Goal: Task Accomplishment & Management: Manage account settings

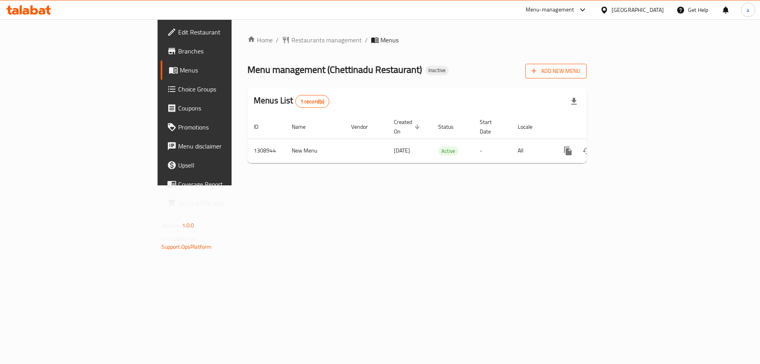
click at [538, 70] on icon "button" at bounding box center [534, 71] width 8 height 8
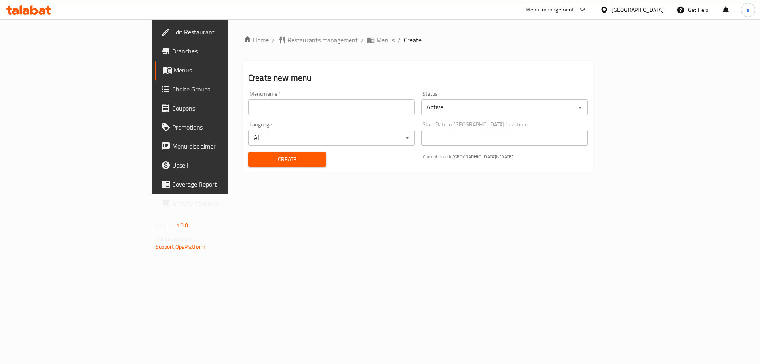
click at [248, 113] on input "text" at bounding box center [331, 107] width 167 height 16
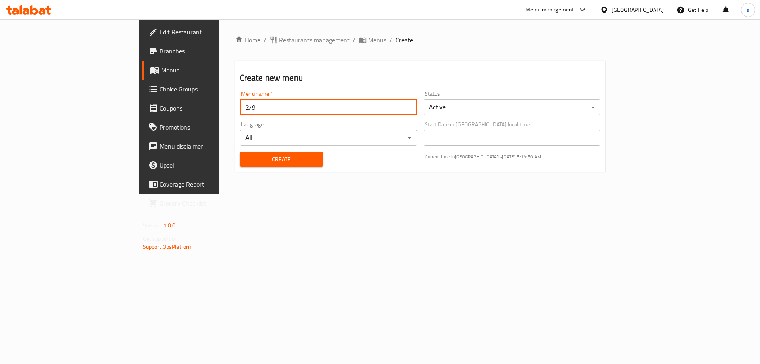
type input "2/9"
click at [240, 152] on button "Create" at bounding box center [281, 159] width 83 height 15
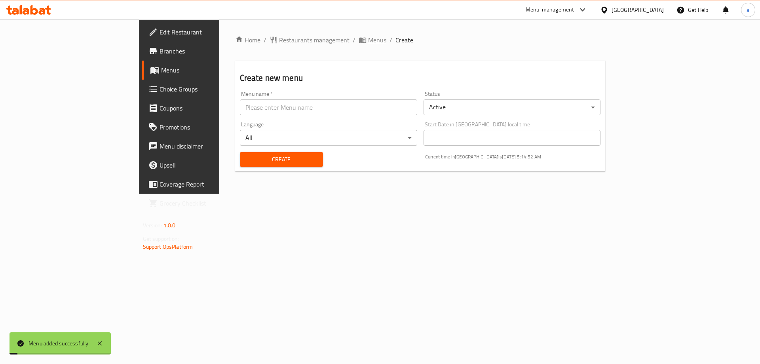
click at [368, 45] on span "Menus" at bounding box center [377, 40] width 18 height 10
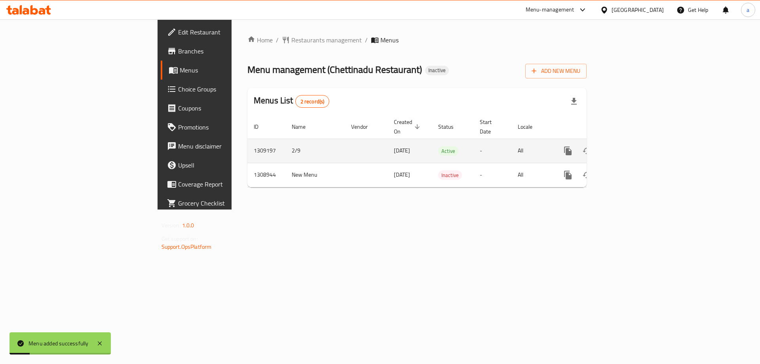
click at [630, 146] on icon "enhanced table" at bounding box center [625, 151] width 10 height 10
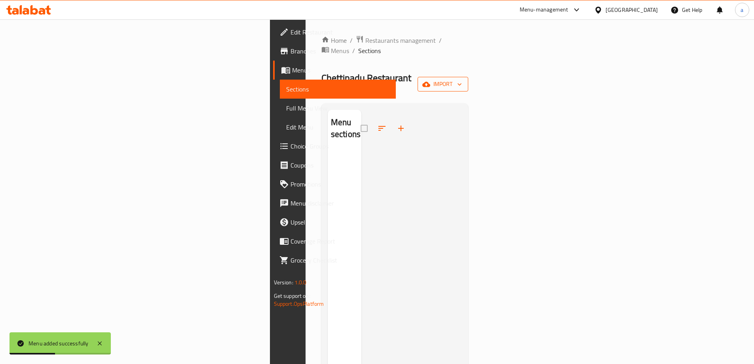
click at [468, 77] on button "import" at bounding box center [443, 84] width 51 height 15
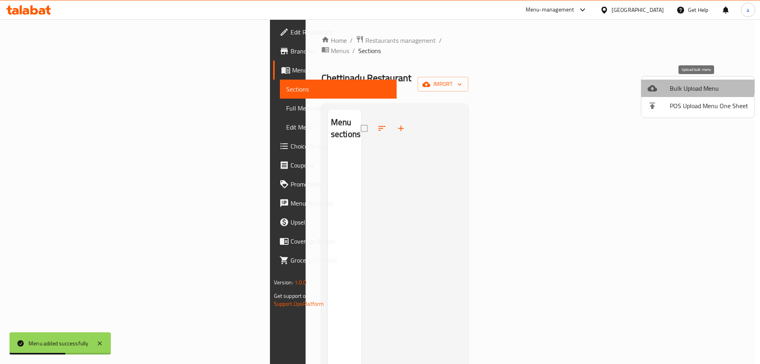
click at [677, 84] on span "Bulk Upload Menu" at bounding box center [709, 89] width 78 height 10
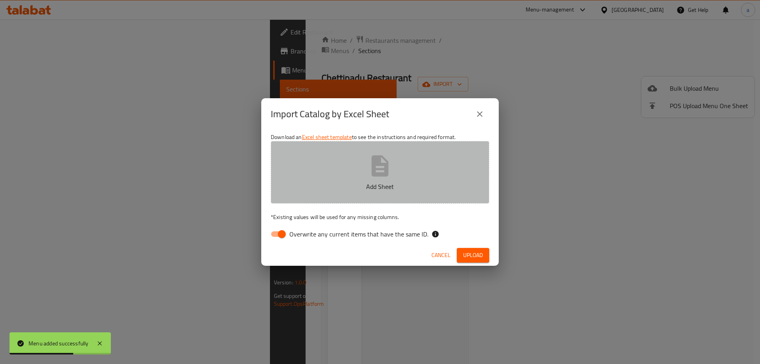
click at [425, 158] on button "Add Sheet" at bounding box center [380, 172] width 219 height 63
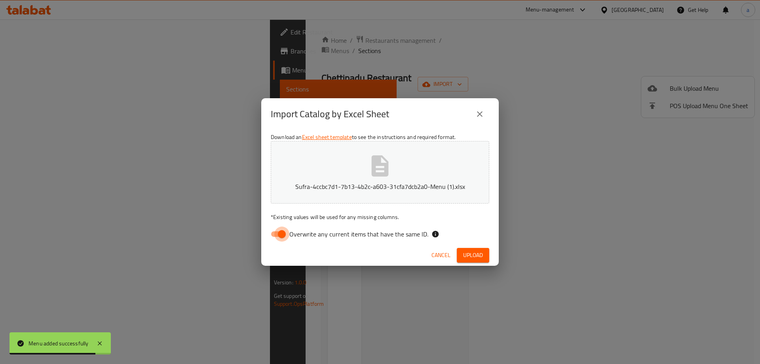
click at [287, 238] on input "Overwrite any current items that have the same ID." at bounding box center [281, 233] width 45 height 15
checkbox input "false"
click at [479, 262] on button "Upload" at bounding box center [473, 255] width 32 height 15
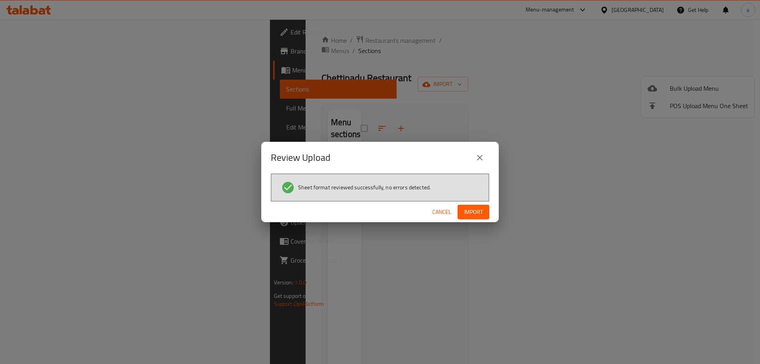
click at [478, 211] on span "Import" at bounding box center [473, 212] width 19 height 10
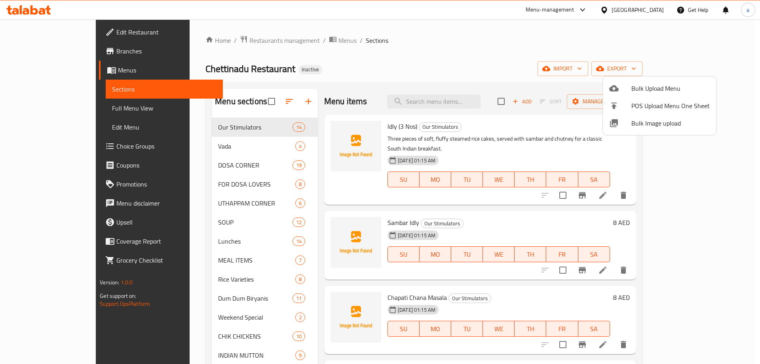
click at [284, 129] on div at bounding box center [380, 182] width 760 height 364
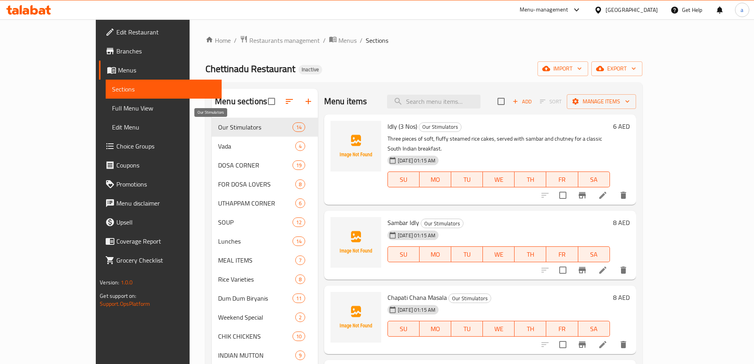
click at [250, 129] on span "Our Stimulators" at bounding box center [255, 127] width 74 height 10
click at [280, 96] on button "button" at bounding box center [289, 101] width 19 height 19
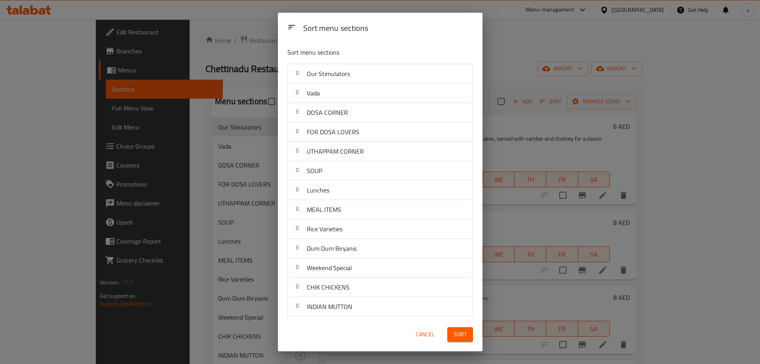
click at [240, 123] on div "Sort menu sections Sort menu sections Our Stimulators Vada DOSA CORNER FOR DOSA…" at bounding box center [380, 182] width 760 height 364
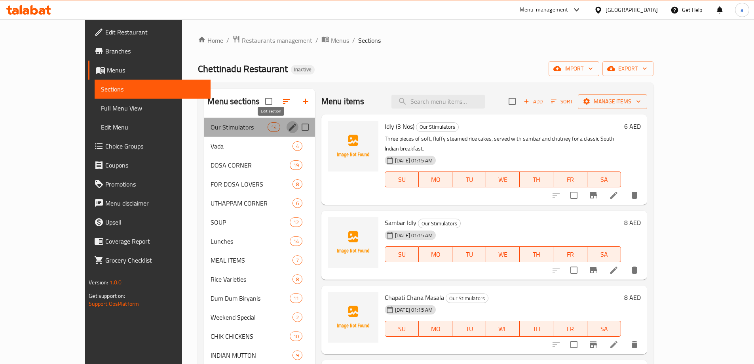
click at [287, 125] on button "edit" at bounding box center [293, 127] width 12 height 12
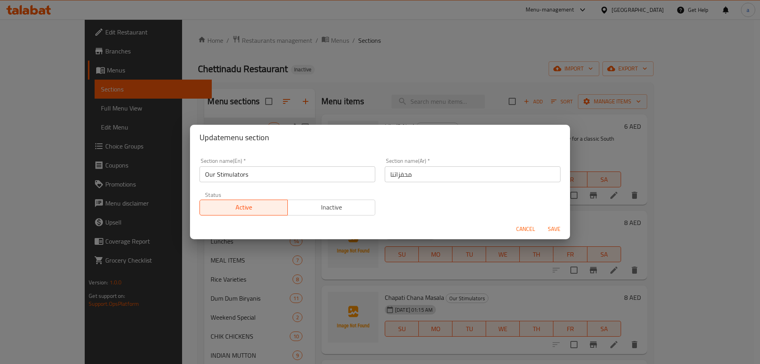
click at [332, 103] on div "Update menu section Section name(En)   * Our Stimulators Section name(En) * Sec…" at bounding box center [380, 182] width 760 height 364
click at [530, 231] on span "Cancel" at bounding box center [525, 229] width 19 height 10
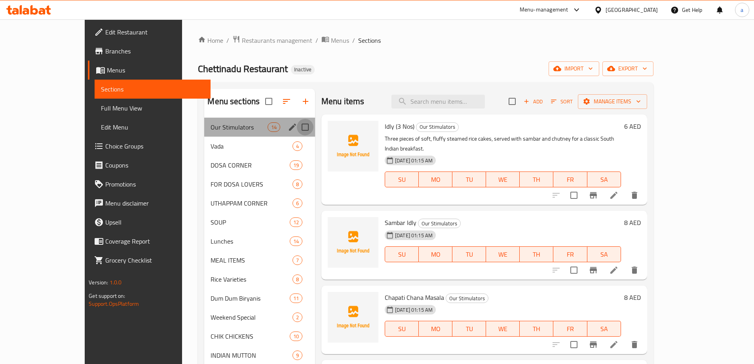
click at [297, 126] on input "Menu sections" at bounding box center [305, 127] width 17 height 17
checkbox input "true"
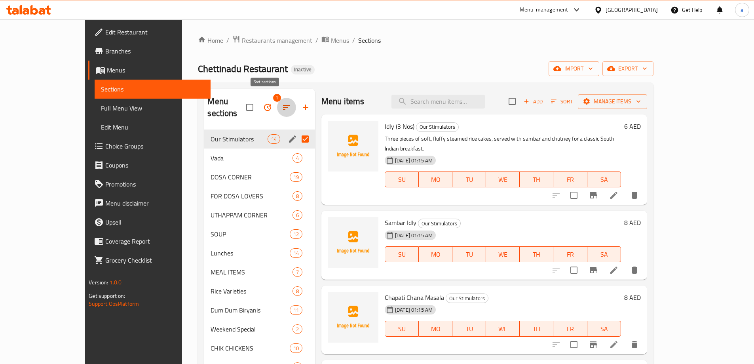
click at [282, 105] on icon "button" at bounding box center [287, 108] width 10 height 10
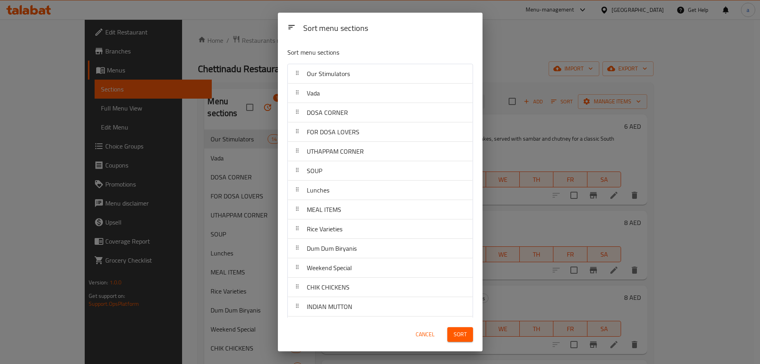
click at [264, 106] on div "Sort menu sections Sort menu sections Our Stimulators Vada DOSA CORNER FOR DOSA…" at bounding box center [380, 182] width 760 height 364
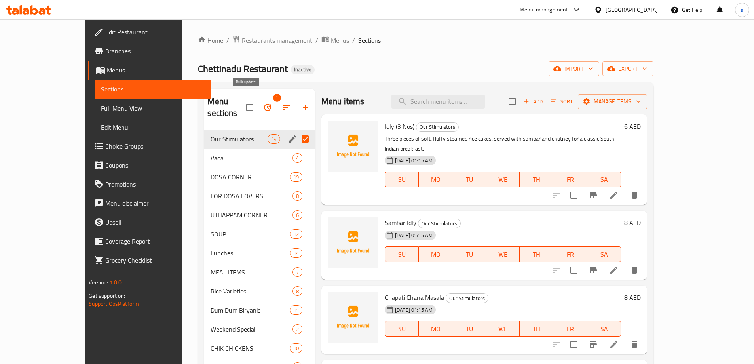
click at [263, 103] on icon "button" at bounding box center [268, 108] width 10 height 10
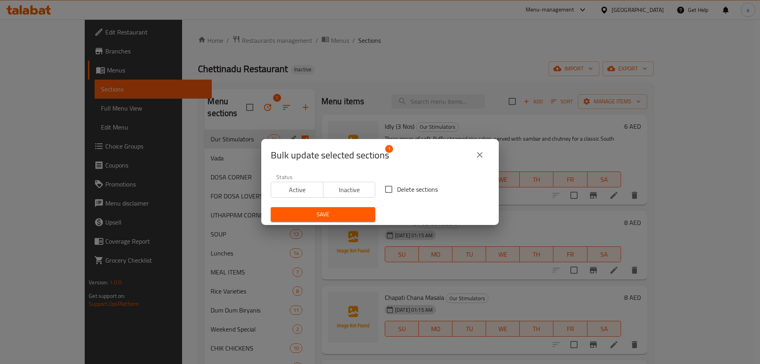
click at [266, 87] on div "Bulk update selected sections 1 Status Active Inactive Delete sections Save" at bounding box center [380, 182] width 760 height 364
click at [481, 152] on icon "close" at bounding box center [480, 155] width 10 height 10
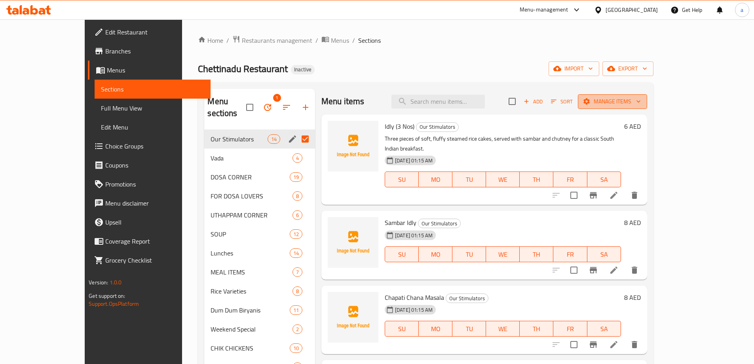
click at [590, 102] on icon "button" at bounding box center [587, 101] width 6 height 6
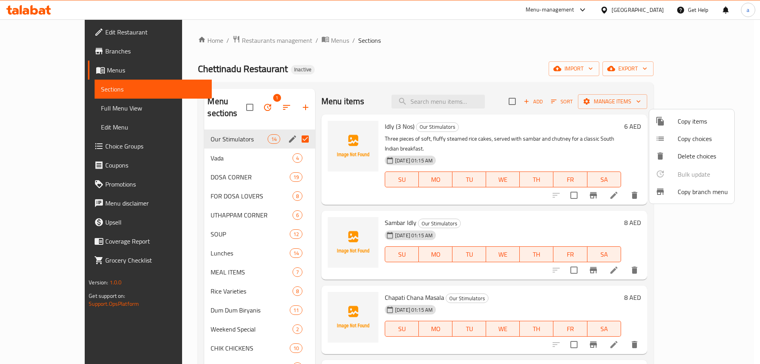
click at [567, 82] on div at bounding box center [380, 182] width 760 height 364
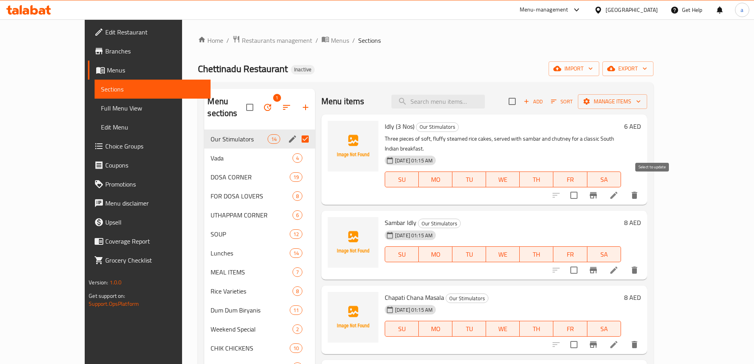
click at [582, 187] on input "checkbox" at bounding box center [574, 195] width 17 height 17
checkbox input "true"
click at [521, 103] on input "checkbox" at bounding box center [512, 101] width 17 height 17
checkbox input "true"
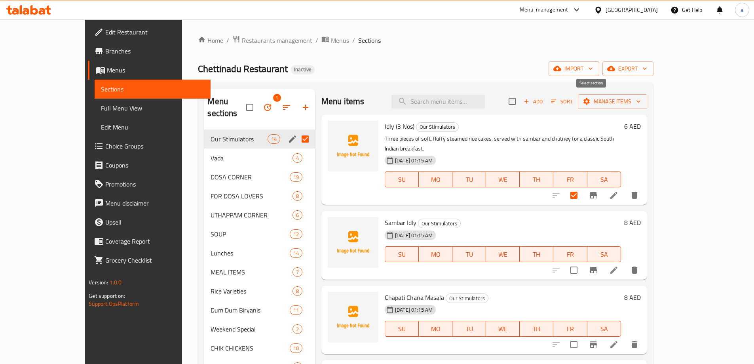
checkbox input "true"
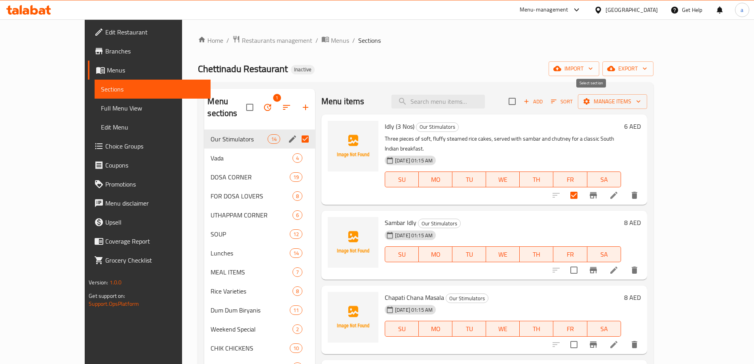
checkbox input "true"
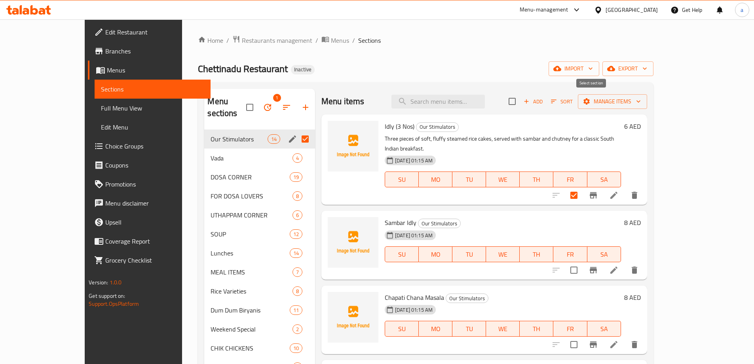
checkbox input "true"
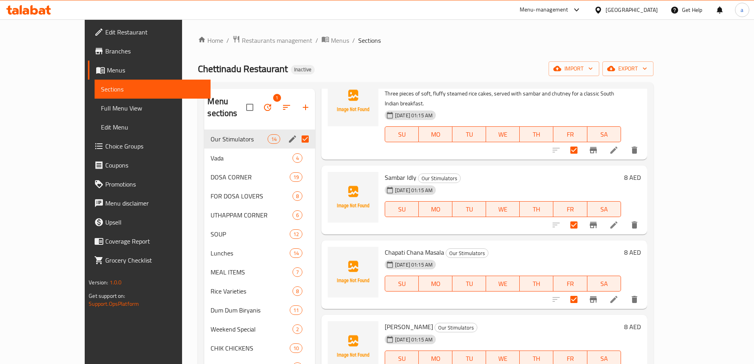
scroll to position [158, 0]
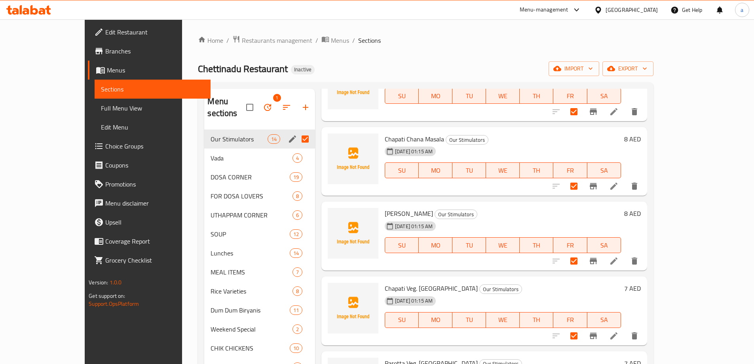
click at [314, 57] on div "Home / Restaurants management / Menus / Sections Chettinadu Restaurant Inactive…" at bounding box center [425, 247] width 455 height 424
click at [263, 103] on icon "button" at bounding box center [268, 108] width 10 height 10
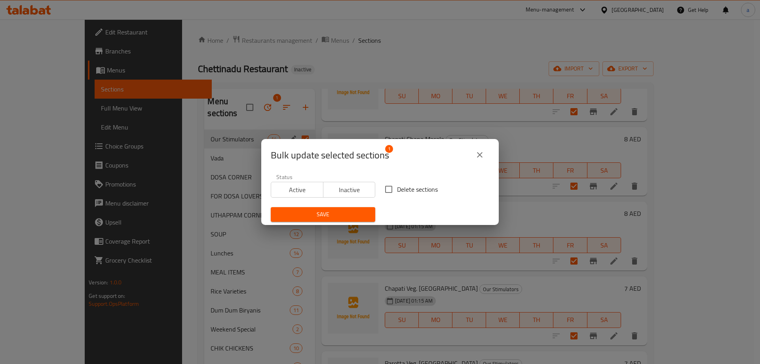
click at [356, 100] on div "Bulk update selected sections 1 Status Active Inactive Delete sections Save" at bounding box center [380, 182] width 760 height 364
click at [478, 155] on icon "close" at bounding box center [480, 155] width 10 height 10
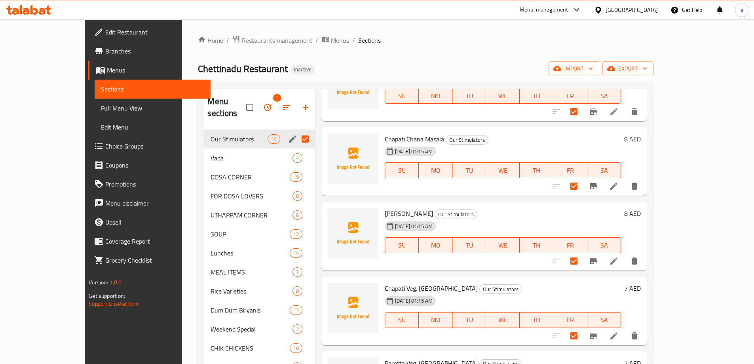
click at [297, 131] on input "Menu sections" at bounding box center [305, 139] width 17 height 17
checkbox input "false"
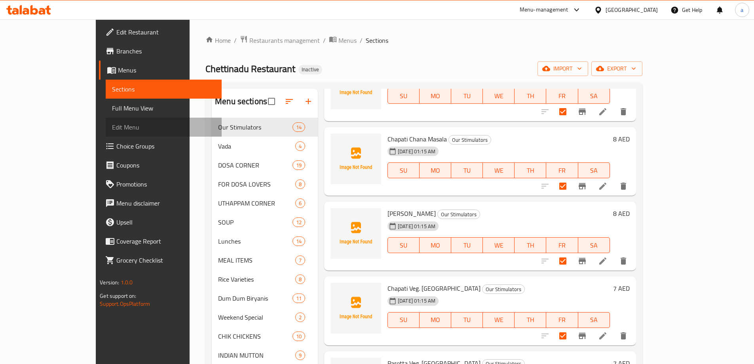
click at [112, 127] on span "Edit Menu" at bounding box center [163, 127] width 103 height 10
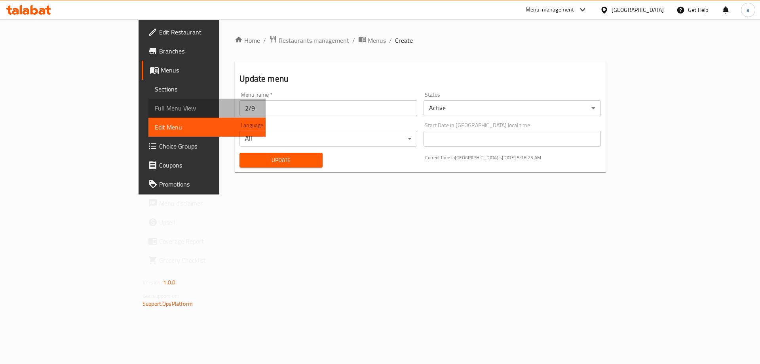
click at [148, 114] on link "Full Menu View" at bounding box center [206, 108] width 117 height 19
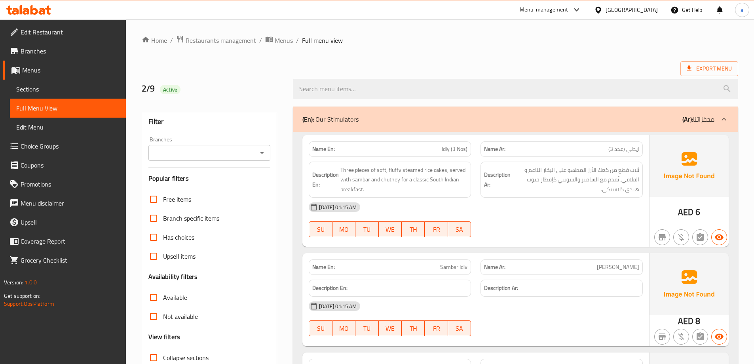
click at [723, 115] on div at bounding box center [724, 119] width 19 height 19
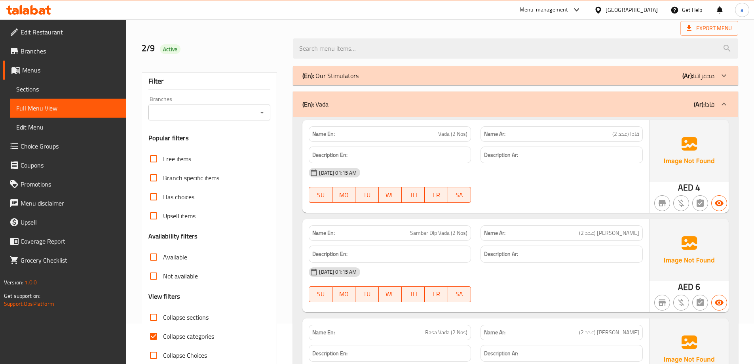
scroll to position [79, 0]
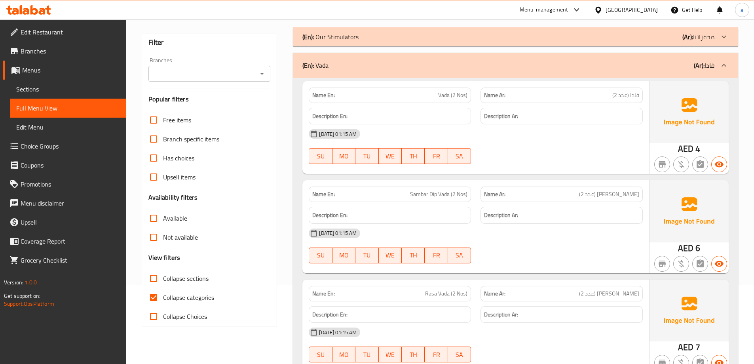
click at [61, 89] on span "Sections" at bounding box center [67, 89] width 103 height 10
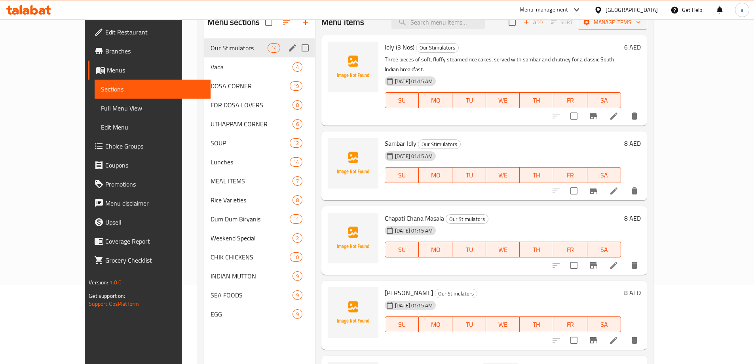
click at [297, 47] on input "Menu sections" at bounding box center [305, 48] width 17 height 17
checkbox input "true"
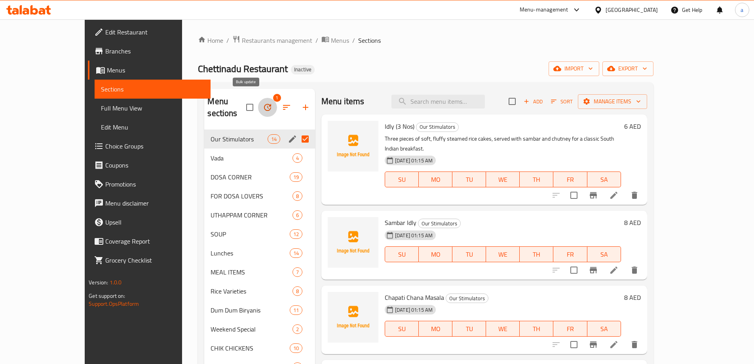
click at [264, 104] on icon "button" at bounding box center [267, 107] width 7 height 7
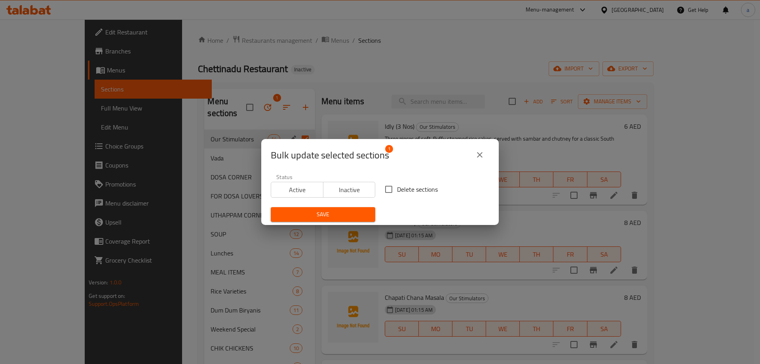
click at [279, 83] on div "Bulk update selected sections 1 Status Active Inactive Delete sections Save" at bounding box center [380, 182] width 760 height 364
click at [475, 152] on button "close" at bounding box center [479, 154] width 19 height 19
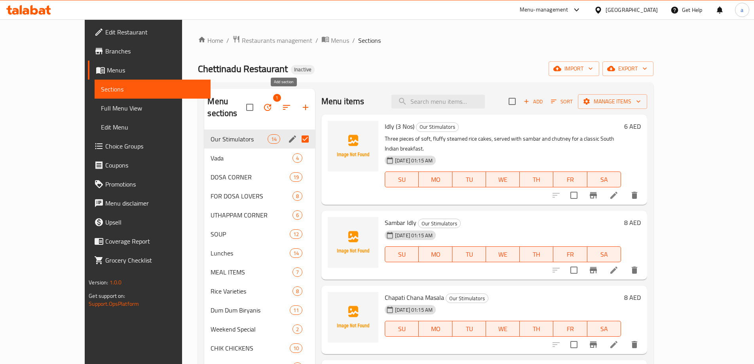
click at [296, 99] on button "button" at bounding box center [305, 107] width 19 height 19
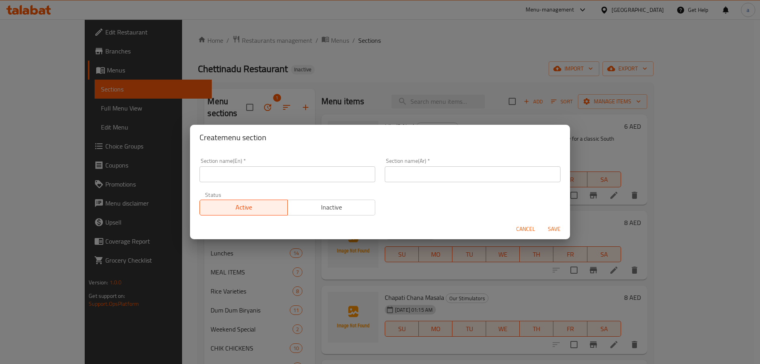
click at [375, 80] on div "Create menu section Section name(En)   * Section name(En) * Section name(Ar)   …" at bounding box center [380, 182] width 760 height 364
click at [531, 232] on span "Cancel" at bounding box center [525, 229] width 19 height 10
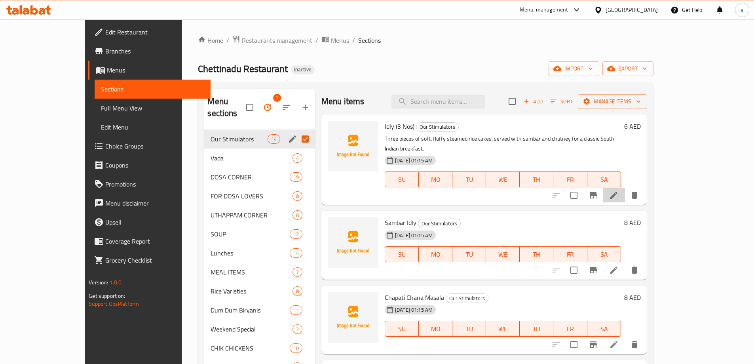
click at [625, 188] on li at bounding box center [614, 195] width 22 height 14
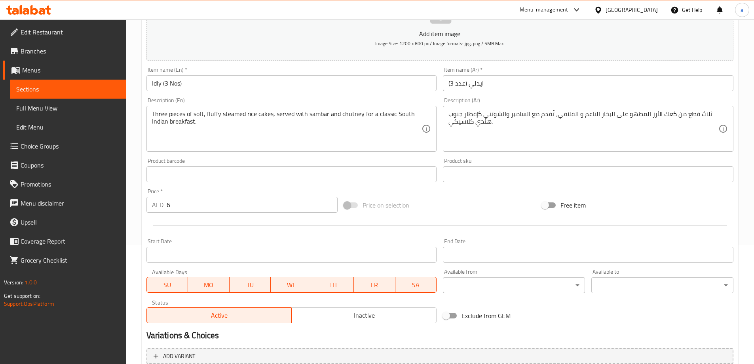
scroll to position [196, 0]
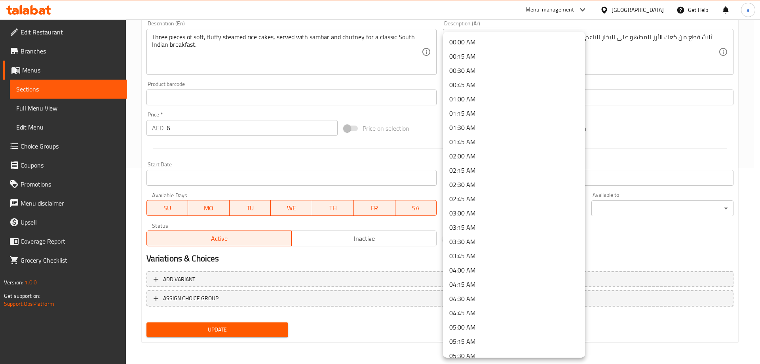
click at [683, 236] on div at bounding box center [380, 182] width 760 height 364
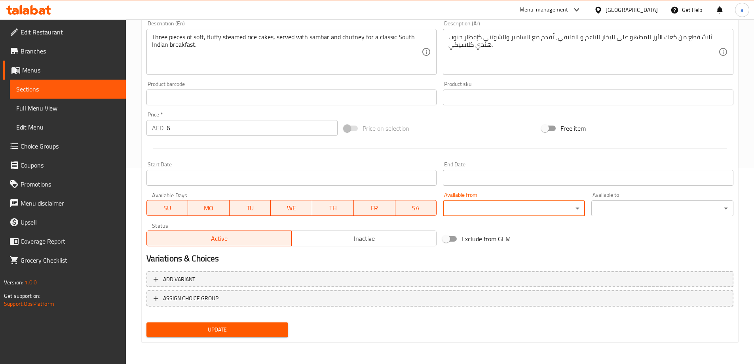
click at [77, 86] on span "Sections" at bounding box center [67, 89] width 103 height 10
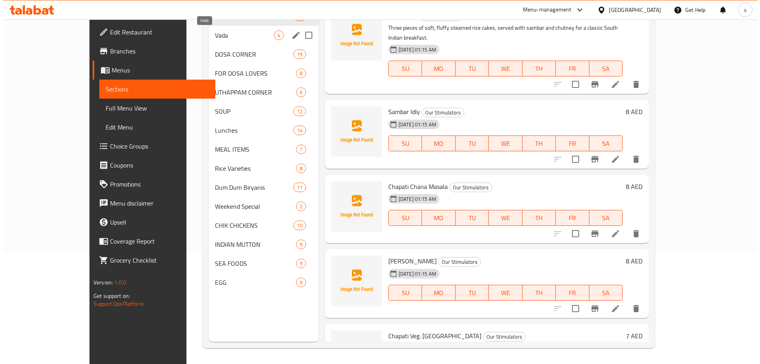
scroll to position [71, 0]
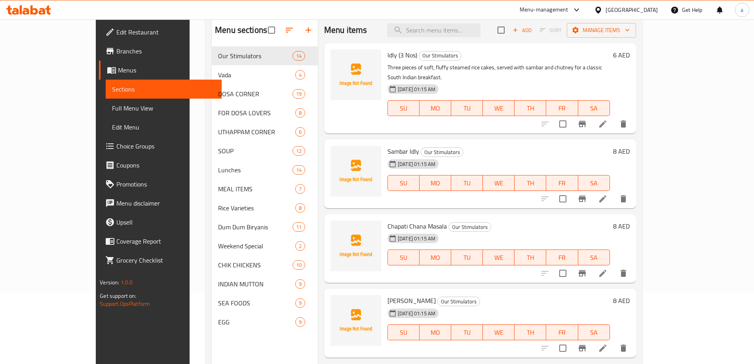
click at [510, 32] on input "checkbox" at bounding box center [501, 30] width 17 height 17
checkbox input "true"
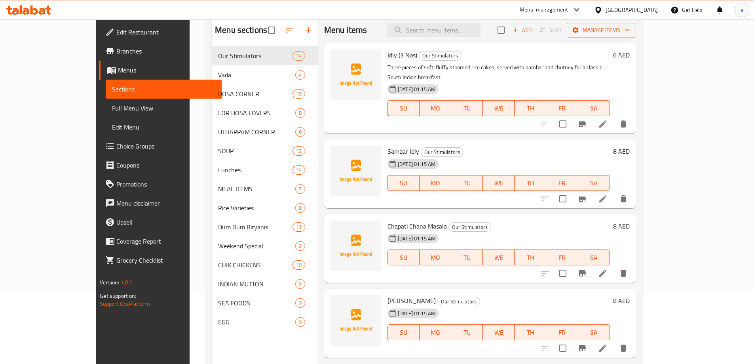
checkbox input "true"
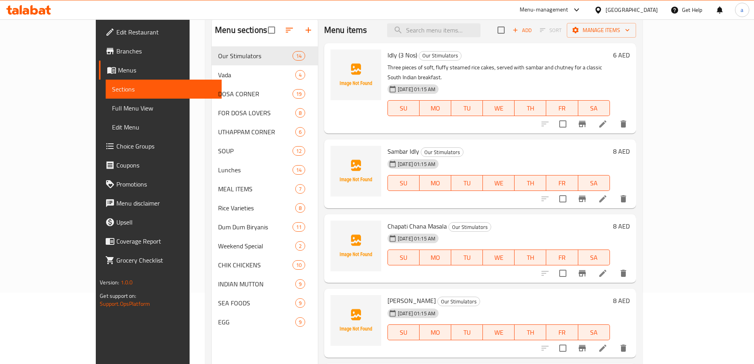
checkbox input "true"
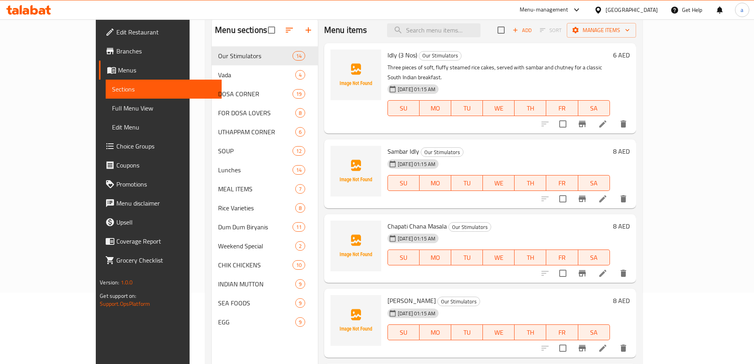
checkbox input "true"
click at [630, 30] on span "Manage items" at bounding box center [601, 30] width 57 height 10
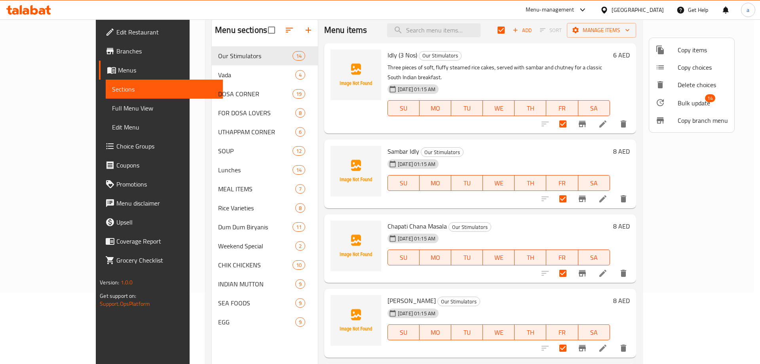
click at [705, 100] on span "14" at bounding box center [710, 98] width 10 height 8
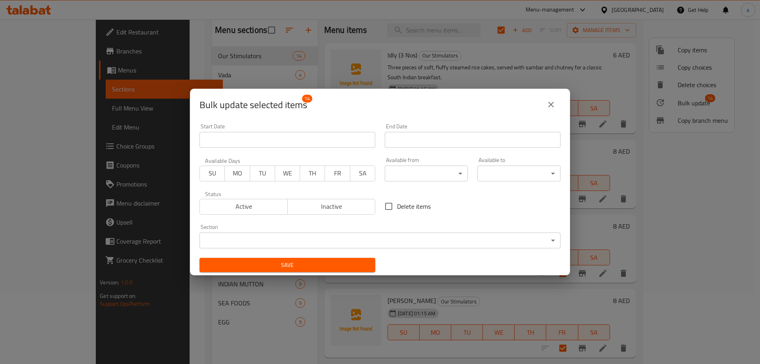
click at [440, 173] on body "​ Menu-management [GEOGRAPHIC_DATA] Get Help a Edit Restaurant Branches Menus S…" at bounding box center [380, 120] width 760 height 344
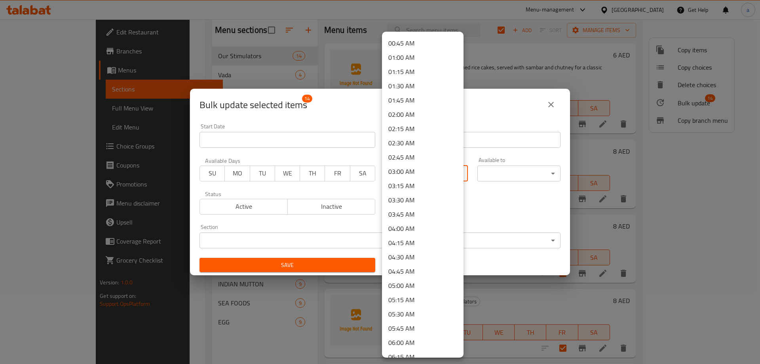
scroll to position [119, 0]
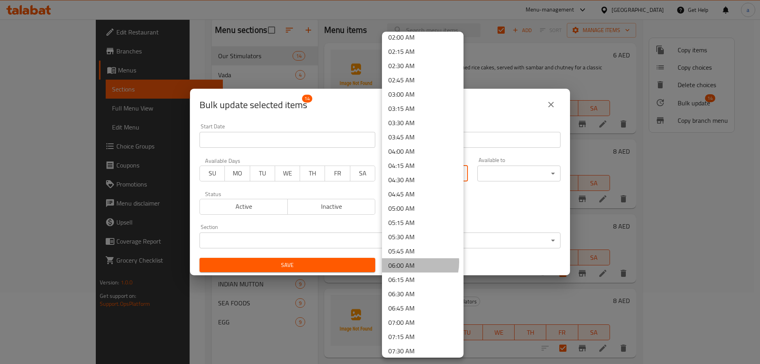
click at [407, 262] on li "06:00 AM" at bounding box center [423, 265] width 82 height 14
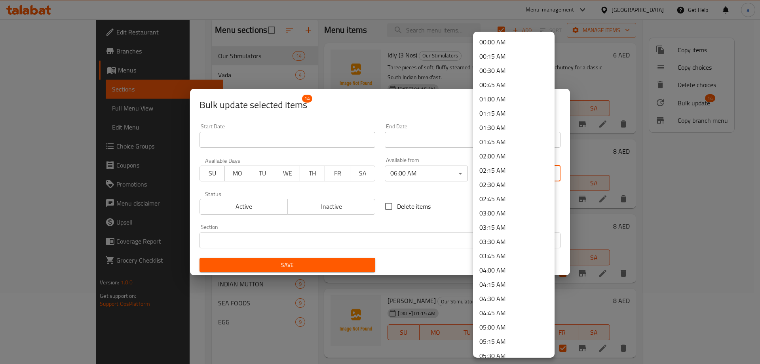
click at [495, 173] on body "​ Menu-management [GEOGRAPHIC_DATA] Get Help a Edit Restaurant Branches Menus S…" at bounding box center [380, 120] width 760 height 344
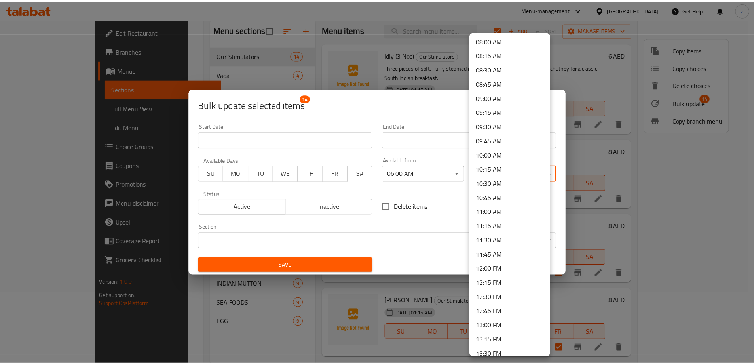
scroll to position [515, 0]
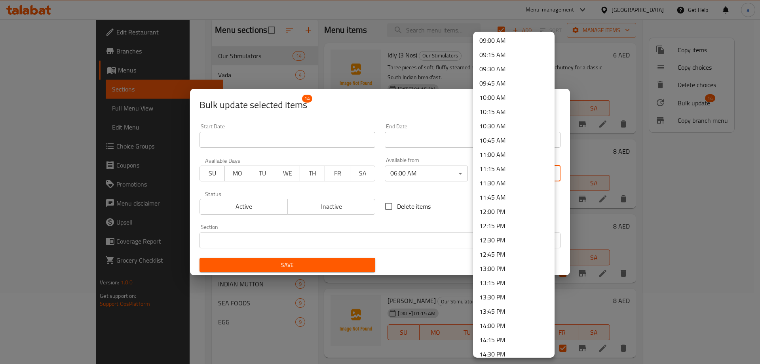
click at [491, 186] on li "11:30 AM" at bounding box center [514, 183] width 82 height 14
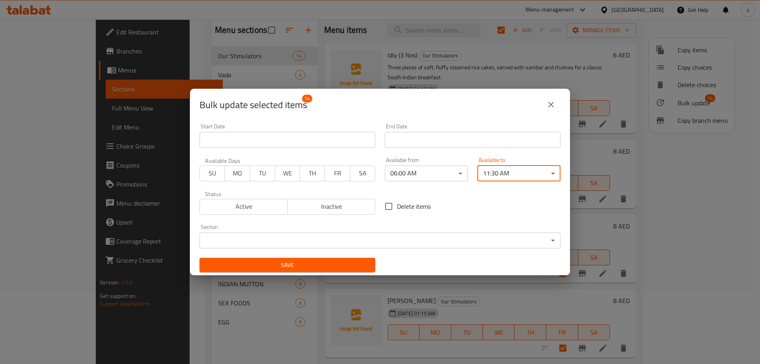
click at [471, 213] on div "Delete items" at bounding box center [472, 206] width 185 height 26
click at [329, 263] on span "Save" at bounding box center [287, 265] width 163 height 10
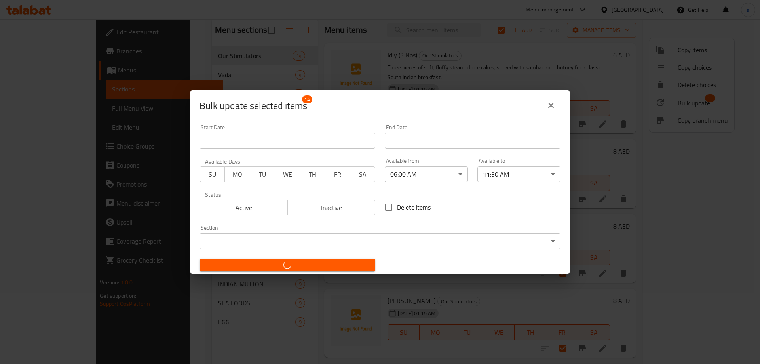
checkbox input "false"
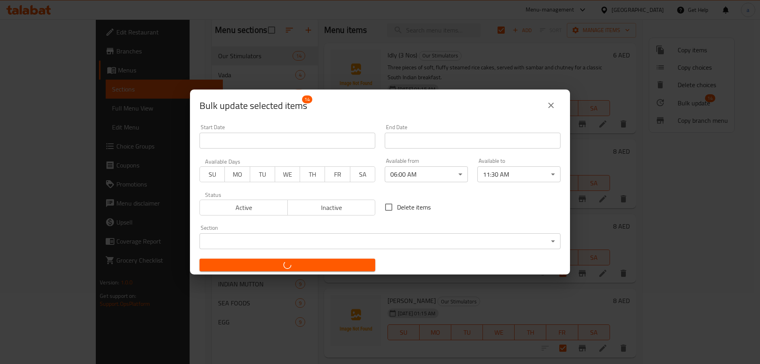
checkbox input "false"
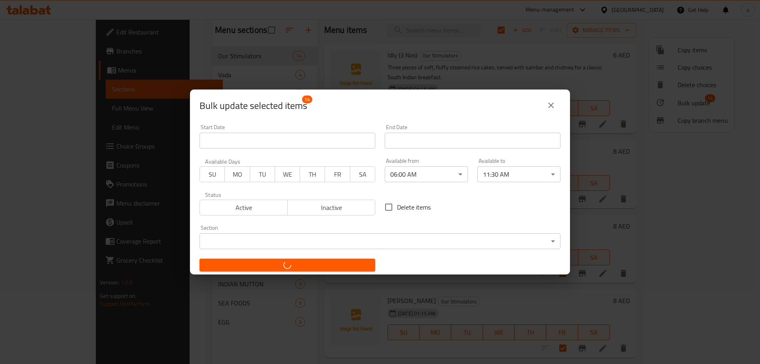
checkbox input "false"
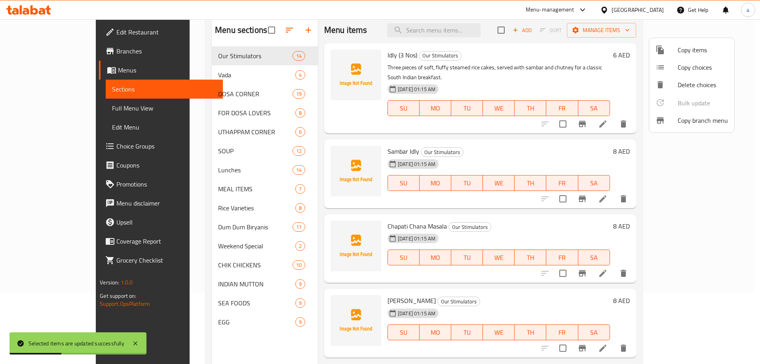
click at [566, 142] on div at bounding box center [380, 182] width 760 height 364
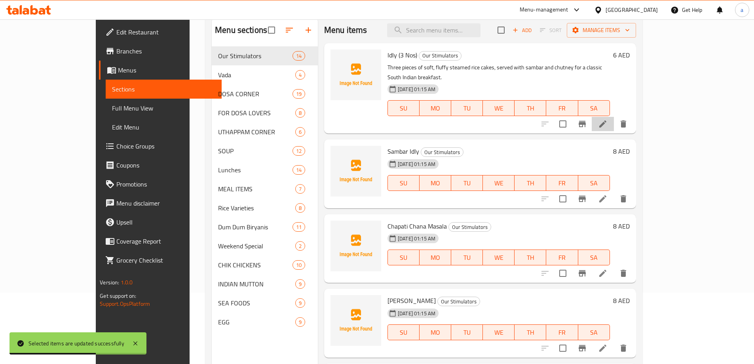
click at [614, 117] on li at bounding box center [603, 124] width 22 height 14
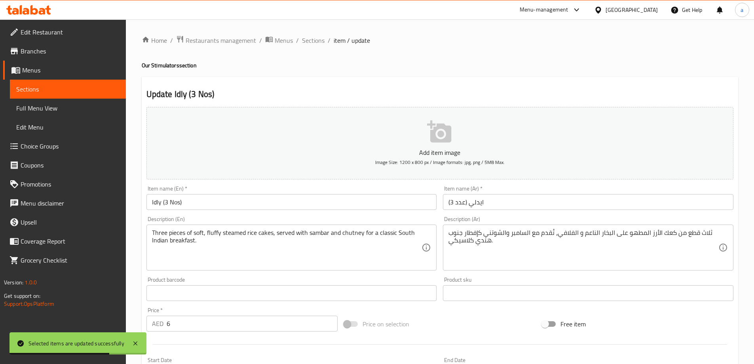
scroll to position [119, 0]
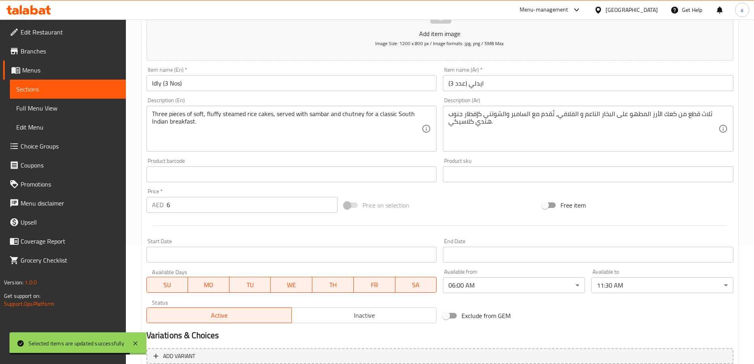
click at [40, 110] on span "Full Menu View" at bounding box center [67, 108] width 103 height 10
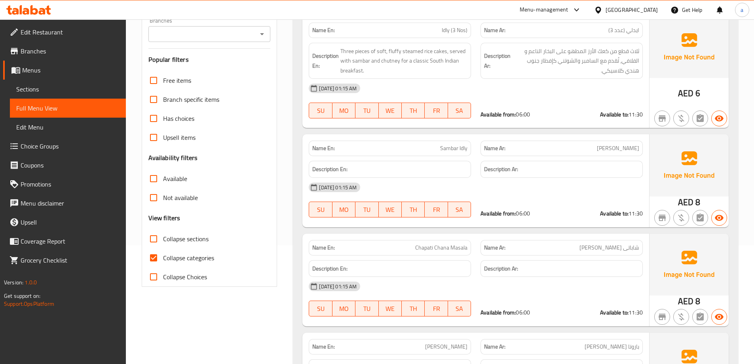
click at [213, 260] on span "Collapse categories" at bounding box center [188, 258] width 51 height 10
click at [163, 260] on input "Collapse categories" at bounding box center [153, 257] width 19 height 19
checkbox input "false"
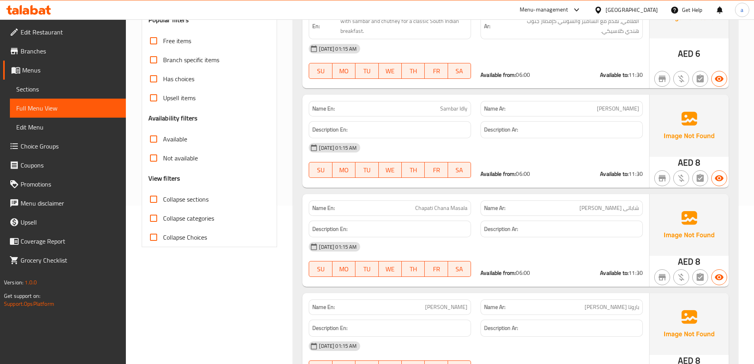
scroll to position [79, 0]
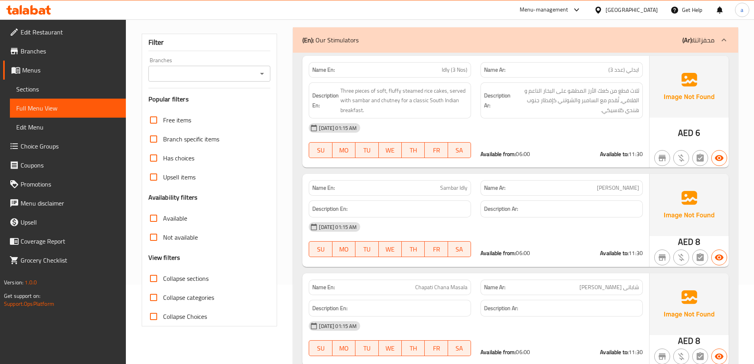
click at [188, 278] on span "Collapse sections" at bounding box center [186, 279] width 46 height 10
click at [163, 278] on input "Collapse sections" at bounding box center [153, 278] width 19 height 19
checkbox input "true"
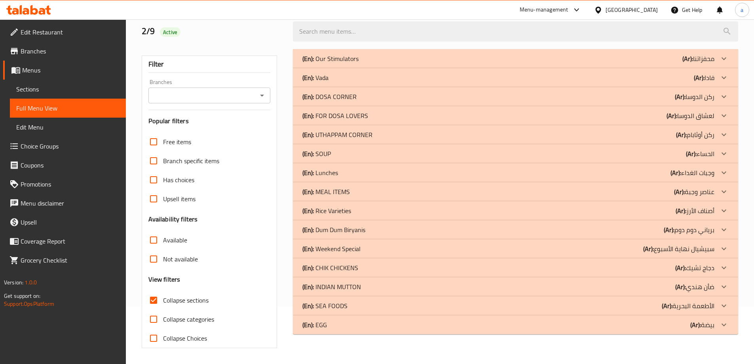
scroll to position [57, 0]
click at [539, 61] on div "(En): Our Stimulators (Ar): محفزاتنا" at bounding box center [509, 59] width 412 height 10
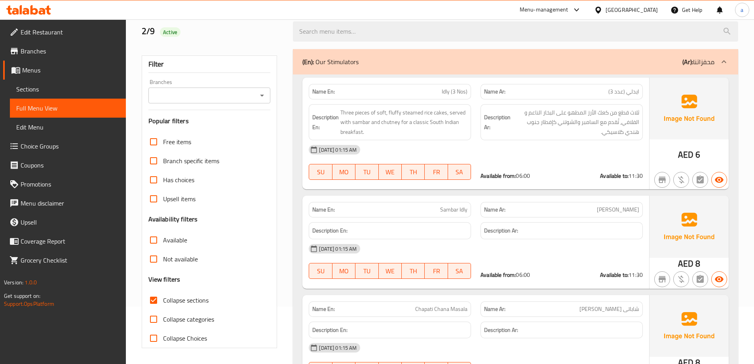
click at [440, 89] on p "Name En: Idly (3 Nos)" at bounding box center [389, 92] width 155 height 8
copy span "Idly"
click at [448, 213] on span "Sambar Idly" at bounding box center [453, 210] width 27 height 8
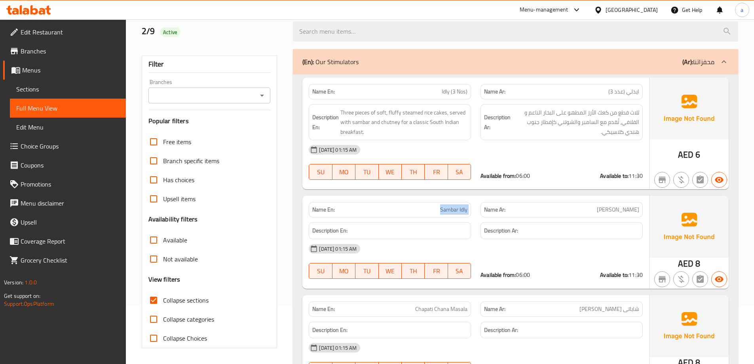
click at [448, 213] on span "Sambar Idly" at bounding box center [453, 210] width 27 height 8
copy span "Sambar Idly"
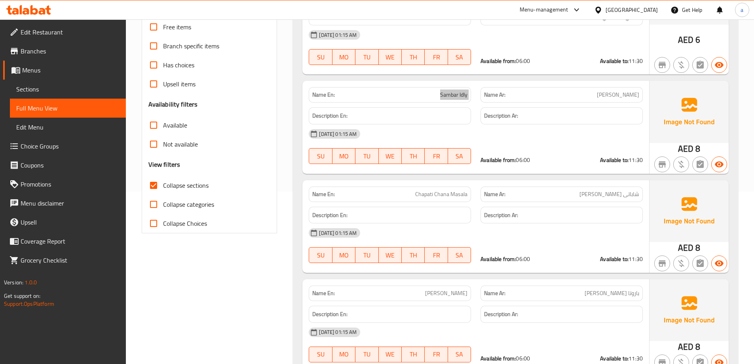
scroll to position [176, 0]
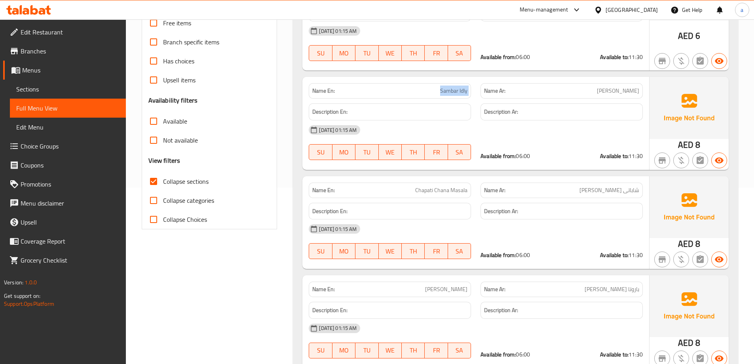
click at [462, 189] on span "Chapati Chana Masala" at bounding box center [441, 190] width 52 height 8
copy span "Chapati Chana Masala"
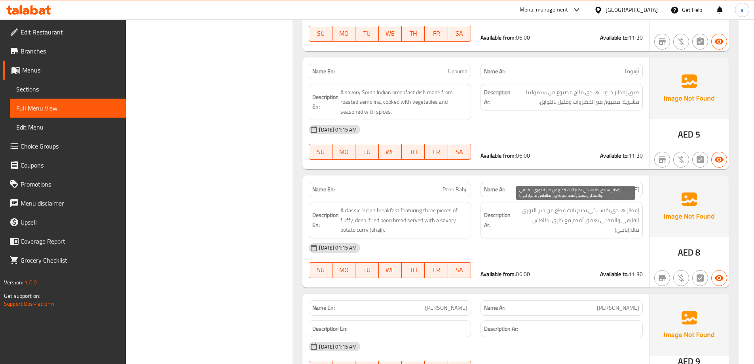
scroll to position [929, 0]
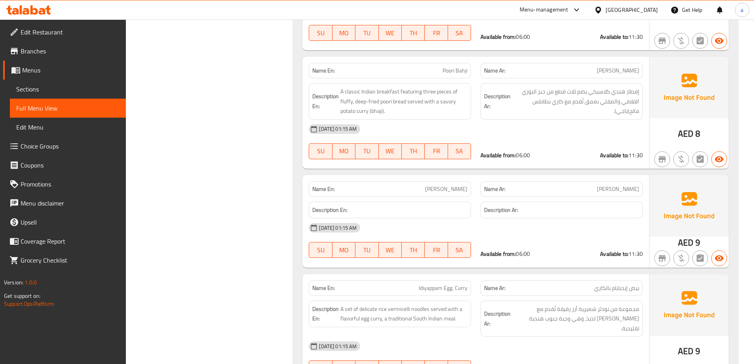
click at [437, 186] on p "Name En: [PERSON_NAME]" at bounding box center [389, 189] width 155 height 8
copy span "[PERSON_NAME]"
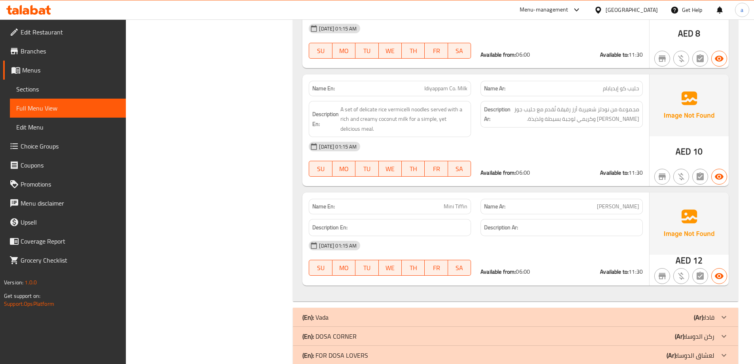
scroll to position [1364, 0]
click at [455, 203] on span "Mini Tiffin" at bounding box center [456, 207] width 24 height 8
copy span "Mini Tiffin"
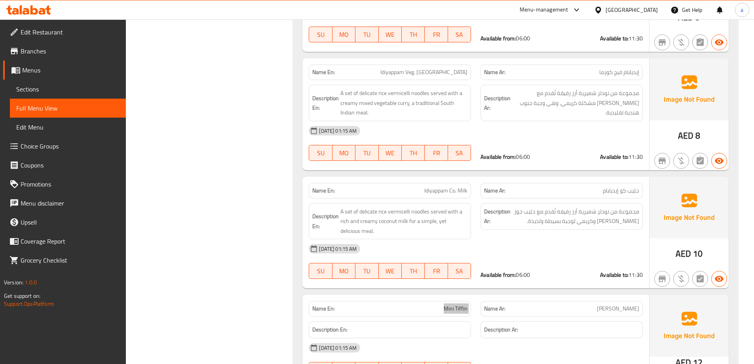
scroll to position [1245, 0]
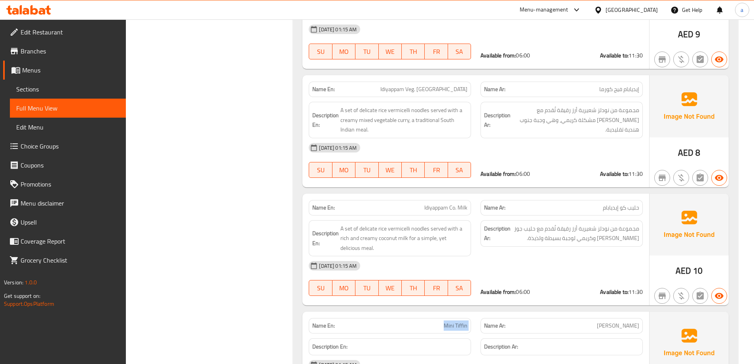
drag, startPoint x: 55, startPoint y: 84, endPoint x: 129, endPoint y: 117, distance: 81.2
click at [55, 84] on span "Sections" at bounding box center [67, 89] width 103 height 10
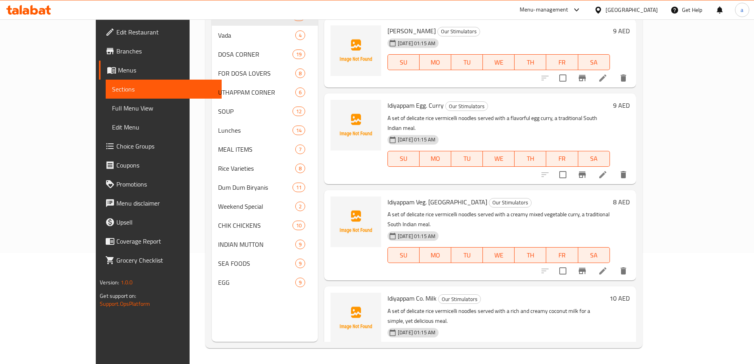
scroll to position [784, 0]
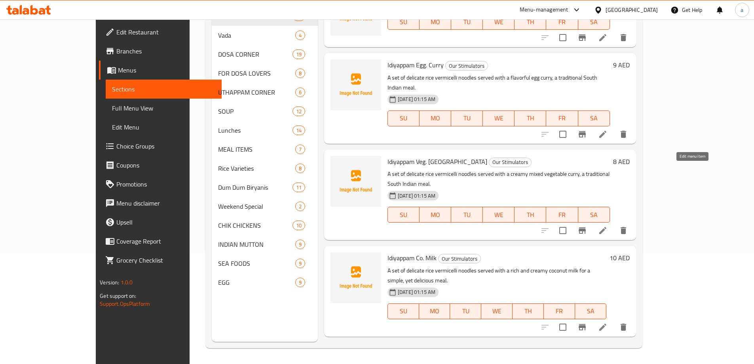
click at [608, 226] on icon at bounding box center [603, 231] width 10 height 10
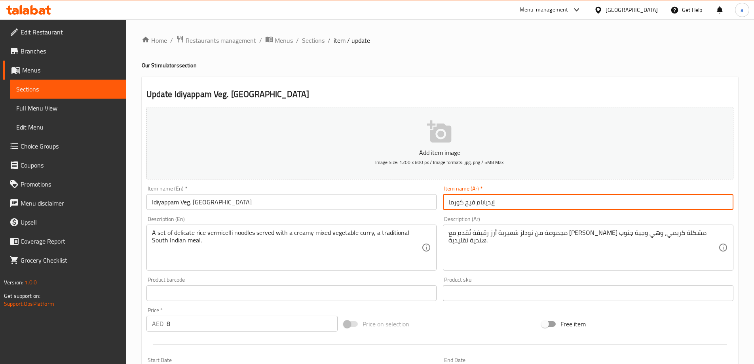
click at [472, 204] on input "إيديابام فيج كورما" at bounding box center [588, 202] width 291 height 16
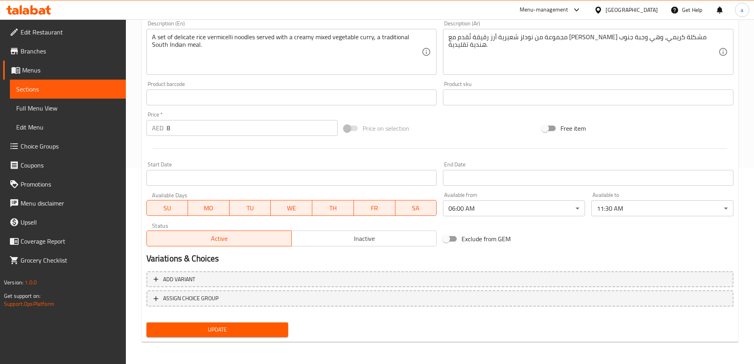
type input "إيديابام نباتي كورما"
click at [211, 329] on span "Update" at bounding box center [217, 330] width 129 height 10
click at [67, 110] on span "Full Menu View" at bounding box center [67, 108] width 103 height 10
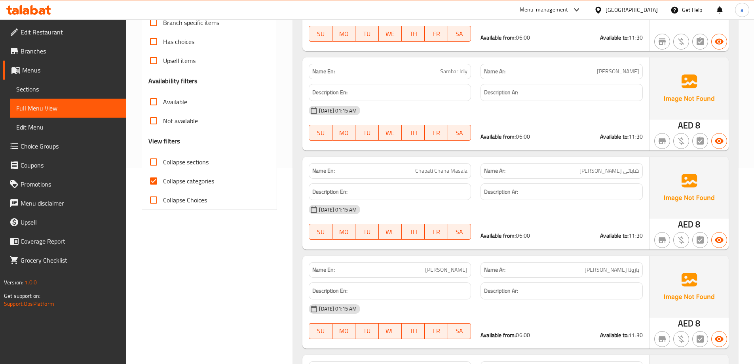
click at [189, 181] on span "Collapse categories" at bounding box center [188, 181] width 51 height 10
click at [163, 181] on input "Collapse categories" at bounding box center [153, 180] width 19 height 19
checkbox input "false"
click at [194, 164] on span "Collapse sections" at bounding box center [186, 162] width 46 height 10
click at [163, 164] on input "Collapse sections" at bounding box center [153, 161] width 19 height 19
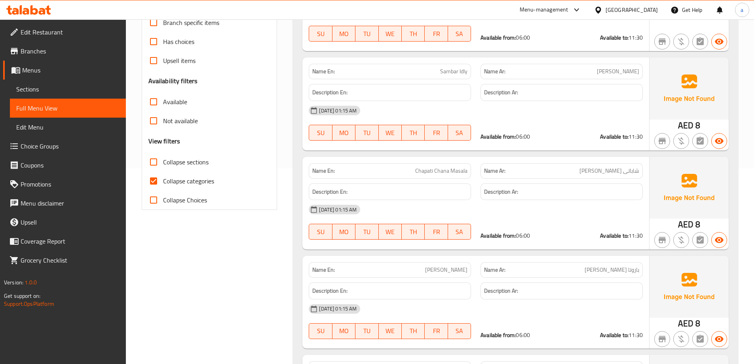
checkbox input "true"
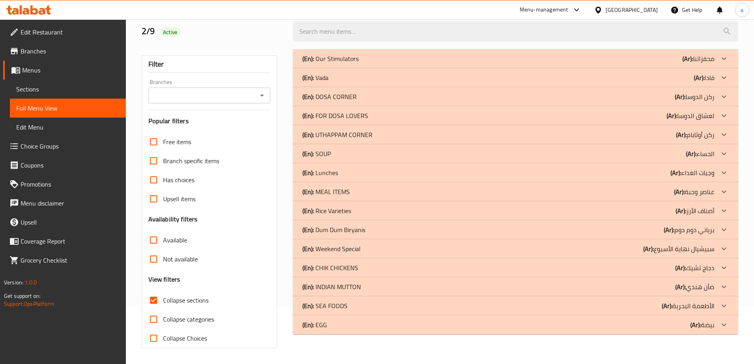
scroll to position [57, 0]
click at [624, 63] on div "(En): Vada (Ar): فادا" at bounding box center [509, 59] width 412 height 10
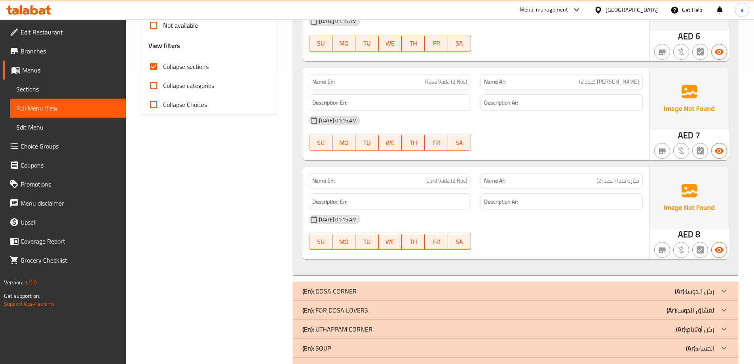
scroll to position [255, 0]
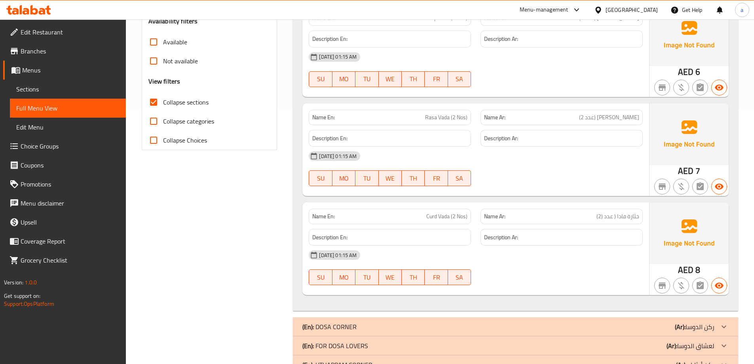
click at [55, 89] on span "Sections" at bounding box center [67, 89] width 103 height 10
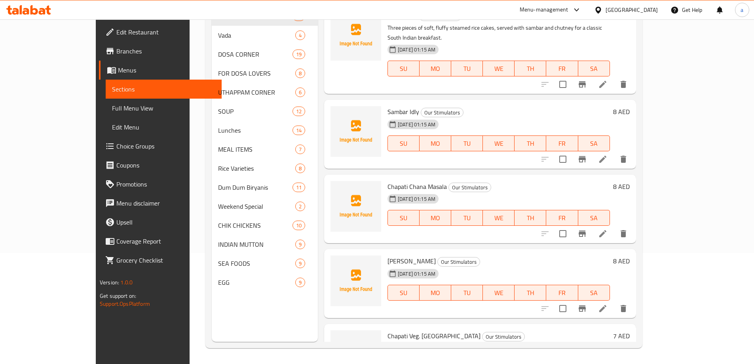
scroll to position [158, 0]
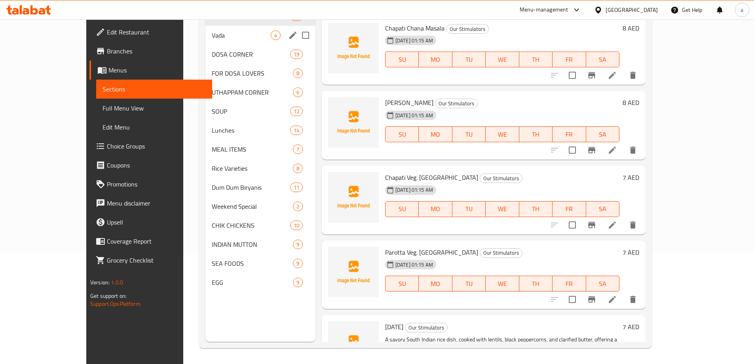
click at [206, 44] on div "Vada 4" at bounding box center [261, 35] width 110 height 19
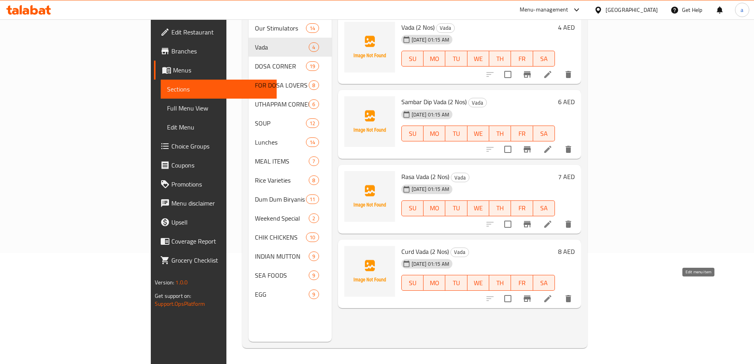
click at [553, 294] on icon at bounding box center [548, 299] width 10 height 10
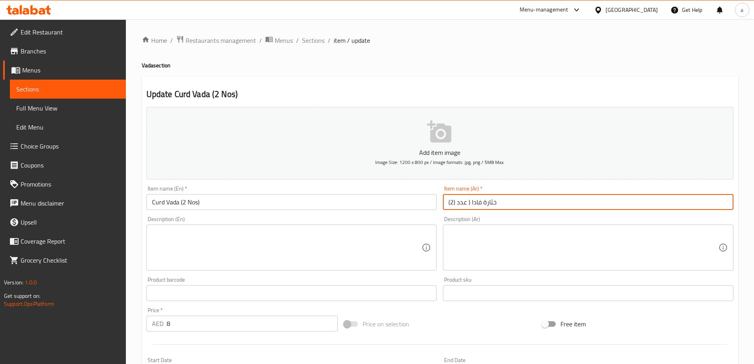
click at [457, 202] on input "خثارة فادا ( عدد (2)" at bounding box center [588, 202] width 291 height 16
click at [457, 202] on input "خثارة فادا ( عدد(2 )" at bounding box center [588, 202] width 291 height 16
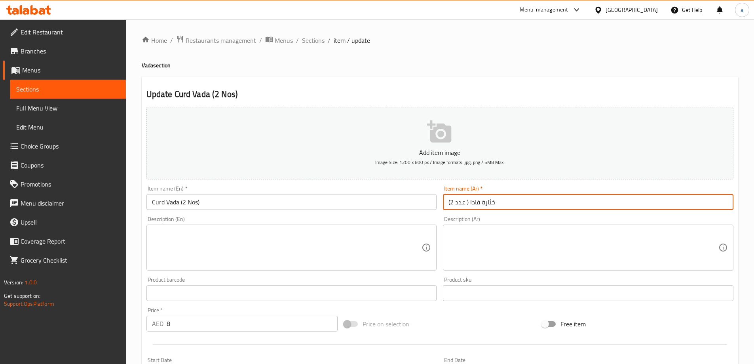
type input "خثارة فادا ( عدد 2)"
click at [46, 105] on span "Full Menu View" at bounding box center [67, 108] width 103 height 10
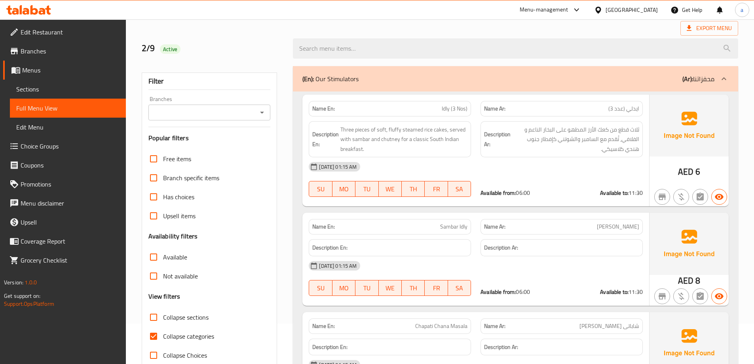
scroll to position [158, 0]
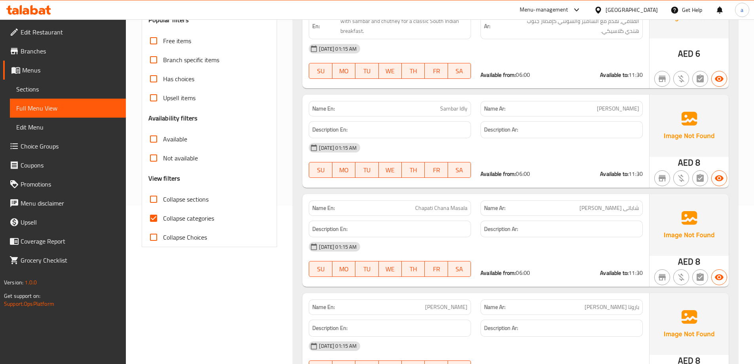
click at [172, 214] on span "Collapse categories" at bounding box center [188, 218] width 51 height 10
click at [163, 214] on input "Collapse categories" at bounding box center [153, 218] width 19 height 19
checkbox input "false"
click at [178, 193] on label "Collapse sections" at bounding box center [176, 199] width 65 height 19
click at [163, 193] on input "Collapse sections" at bounding box center [153, 199] width 19 height 19
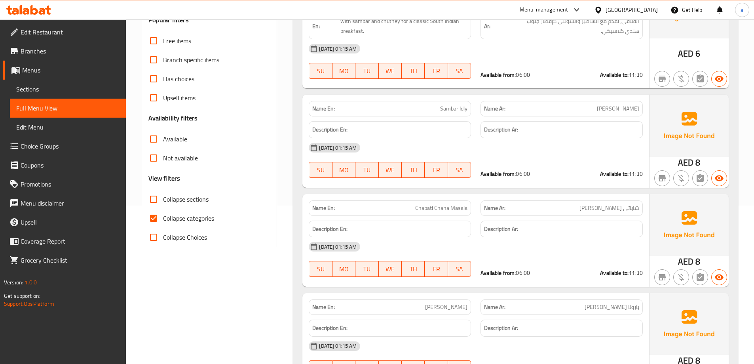
checkbox input "true"
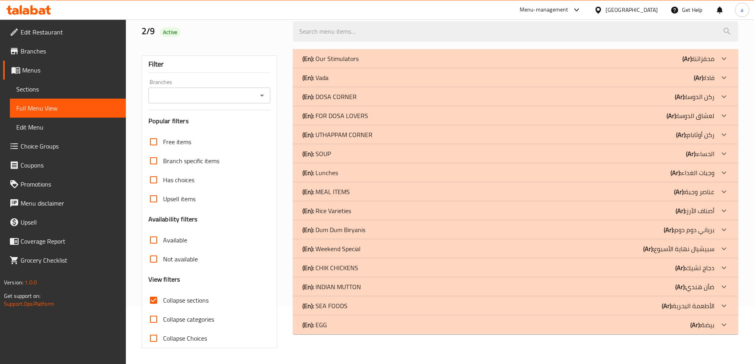
scroll to position [57, 0]
click at [704, 63] on p "(Ar): بيضة" at bounding box center [699, 59] width 32 height 10
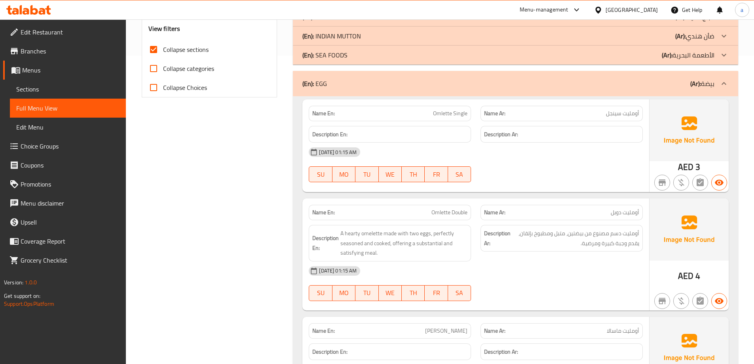
scroll to position [196, 0]
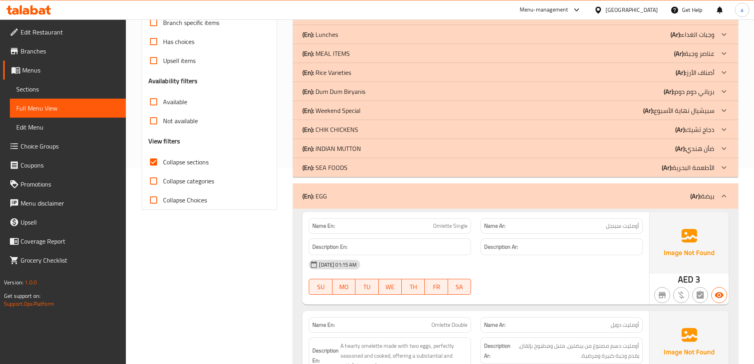
click at [721, 190] on div at bounding box center [724, 195] width 19 height 19
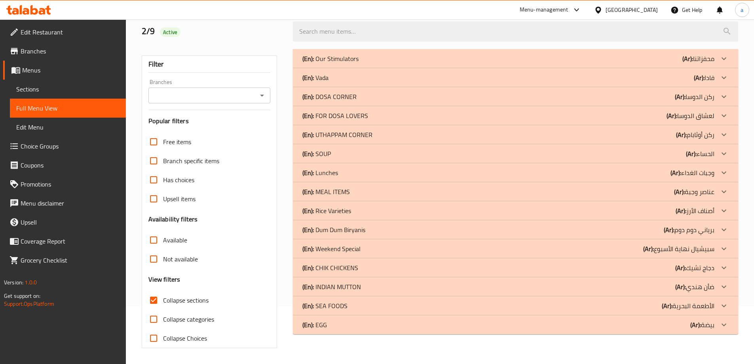
scroll to position [57, 0]
click at [683, 63] on p "(Ar): الأطعمة البحرية" at bounding box center [699, 59] width 32 height 10
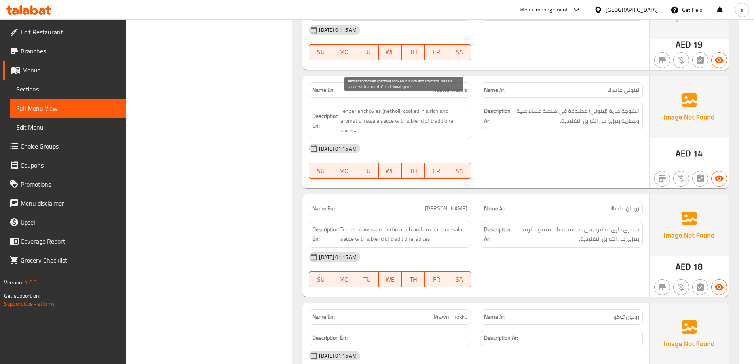
scroll to position [786, 0]
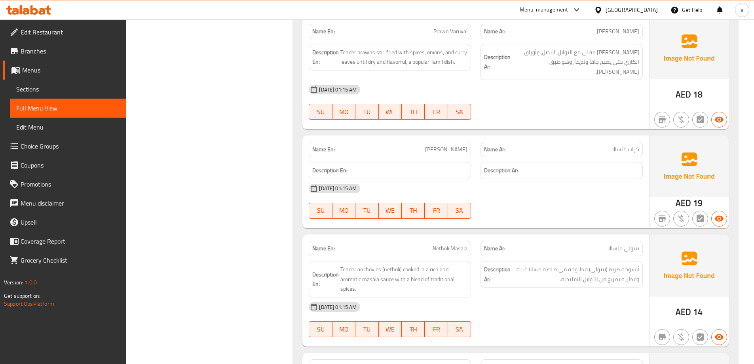
click at [441, 145] on span "[PERSON_NAME]" at bounding box center [446, 149] width 42 height 8
copy span "Crab"
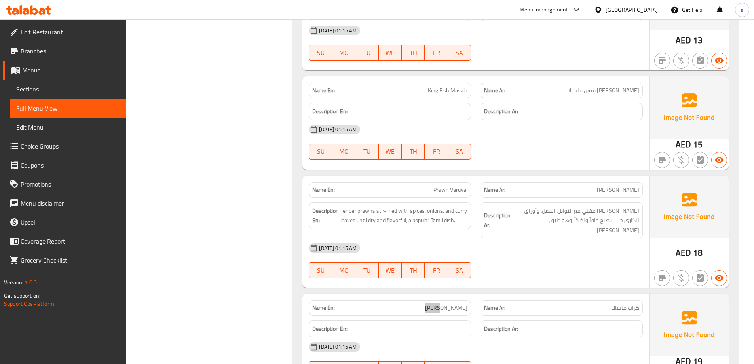
scroll to position [588, 0]
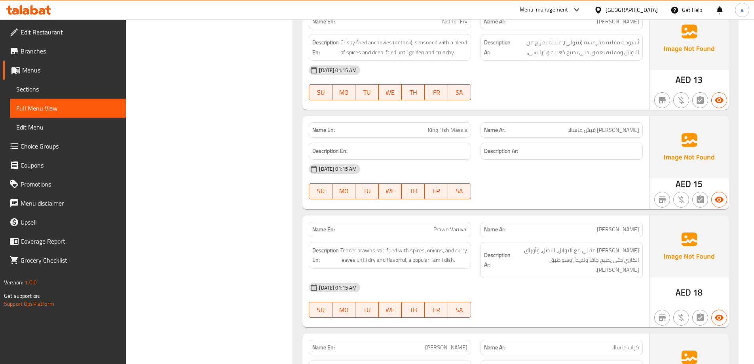
click at [447, 132] on span "King Fish Masala" at bounding box center [448, 130] width 40 height 8
click at [430, 129] on span "King Fish Masala" at bounding box center [448, 130] width 40 height 8
copy span "King"
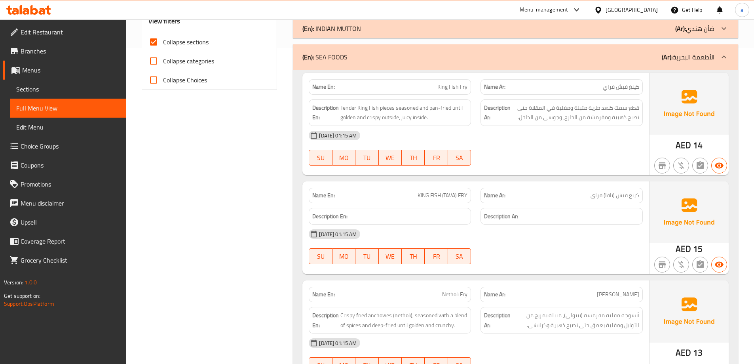
scroll to position [311, 0]
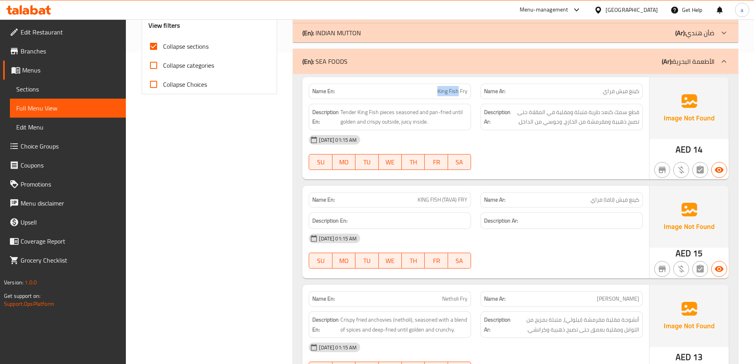
drag, startPoint x: 427, startPoint y: 86, endPoint x: 459, endPoint y: 96, distance: 33.7
click at [459, 96] on div "Name En: King Fish Fry" at bounding box center [390, 91] width 162 height 15
copy span "King Fish"
click at [57, 93] on span "Sections" at bounding box center [67, 89] width 103 height 10
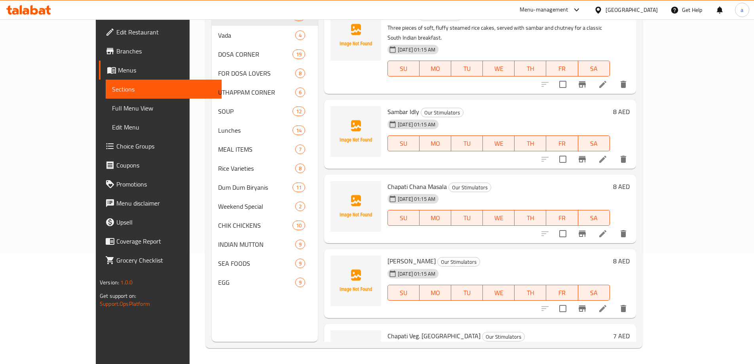
scroll to position [111, 0]
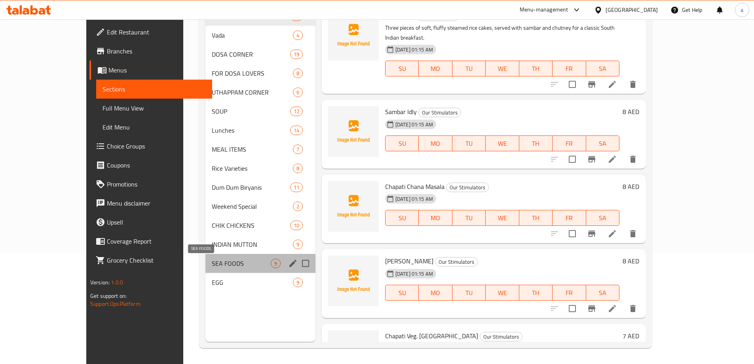
click at [212, 265] on span "SEA FOODS" at bounding box center [241, 264] width 59 height 10
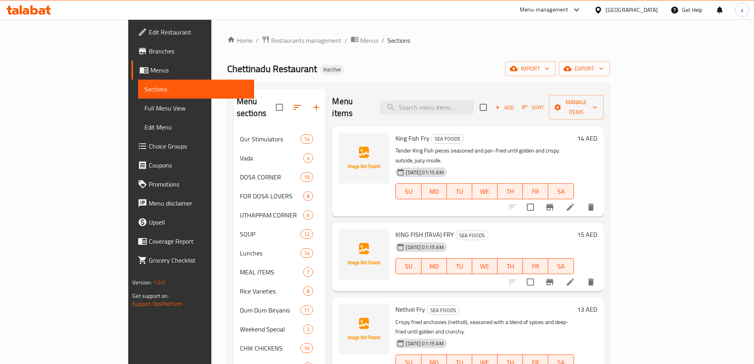
click at [582, 200] on li at bounding box center [570, 207] width 22 height 14
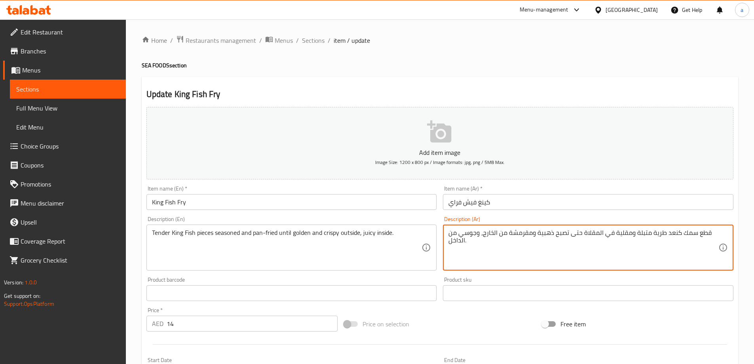
drag, startPoint x: 677, startPoint y: 232, endPoint x: 695, endPoint y: 232, distance: 17.4
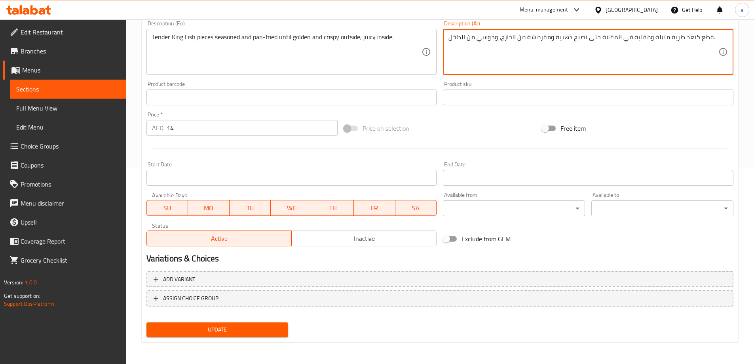
type textarea "قطع كنعد طرية متبلة ومقلية في المقلاة حتى تصبح ذهبية ومقرمشة من الخارج، وجوسي م…"
click at [230, 321] on div "Update" at bounding box center [217, 329] width 148 height 21
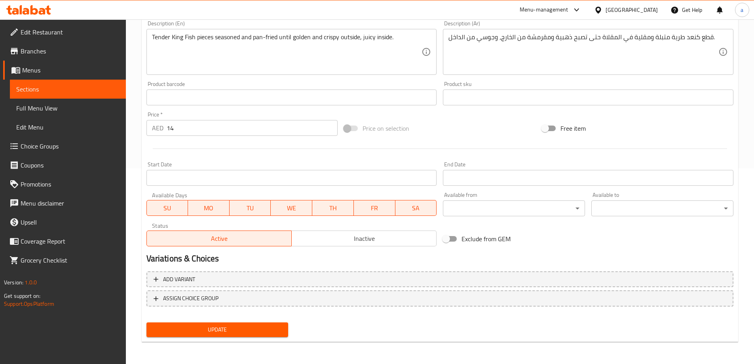
click at [221, 332] on span "Update" at bounding box center [217, 330] width 129 height 10
click at [73, 103] on link "Full Menu View" at bounding box center [68, 108] width 116 height 19
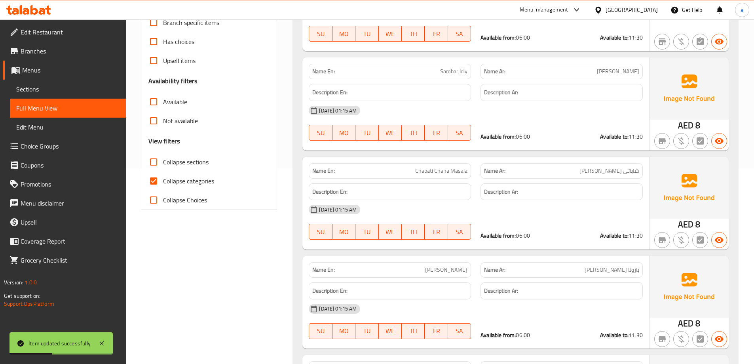
click at [177, 183] on span "Collapse categories" at bounding box center [188, 181] width 51 height 10
click at [163, 183] on input "Collapse categories" at bounding box center [153, 180] width 19 height 19
checkbox input "false"
click at [183, 159] on span "Collapse sections" at bounding box center [186, 162] width 46 height 10
click at [163, 159] on input "Collapse sections" at bounding box center [153, 161] width 19 height 19
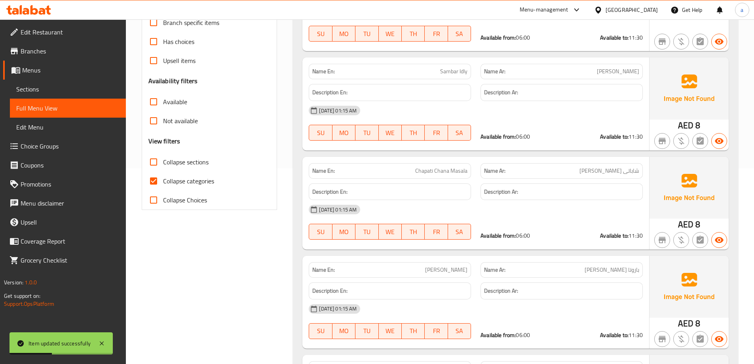
checkbox input "true"
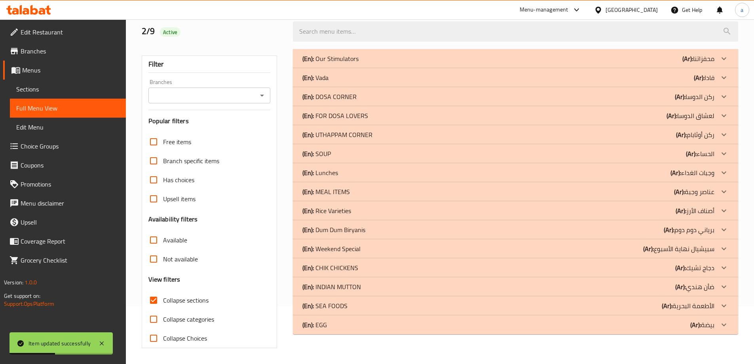
scroll to position [57, 0]
click at [369, 63] on div "(En): INDIAN MUTTON (Ar): ضأن [DEMOGRAPHIC_DATA]" at bounding box center [509, 59] width 412 height 10
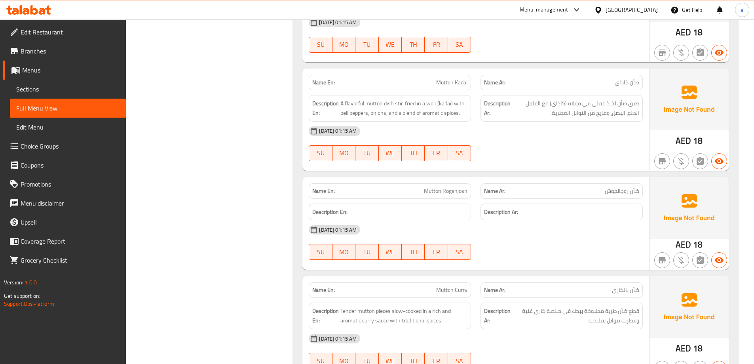
scroll to position [995, 0]
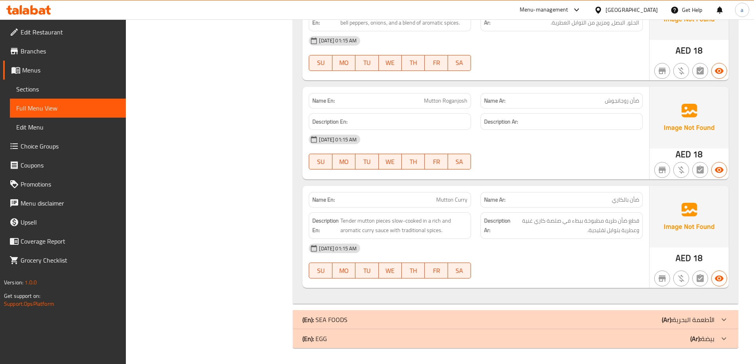
click at [441, 204] on span "Mutton Curry" at bounding box center [451, 200] width 31 height 8
copy span "Mutton Curry"
click at [452, 98] on span "Mutton Roganjosh" at bounding box center [446, 101] width 44 height 8
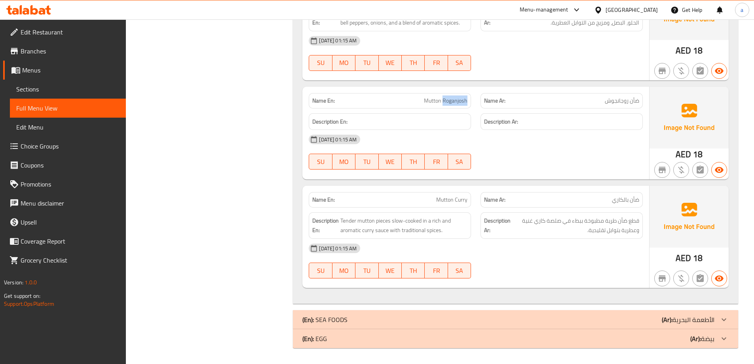
click at [452, 98] on span "Mutton Roganjosh" at bounding box center [446, 101] width 44 height 8
copy span "Mutton Roganjosh"
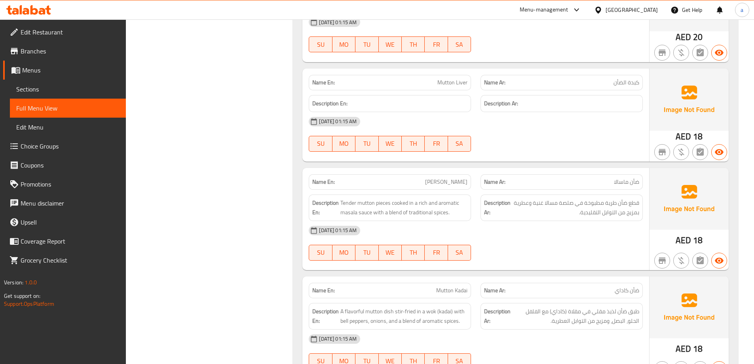
scroll to position [679, 0]
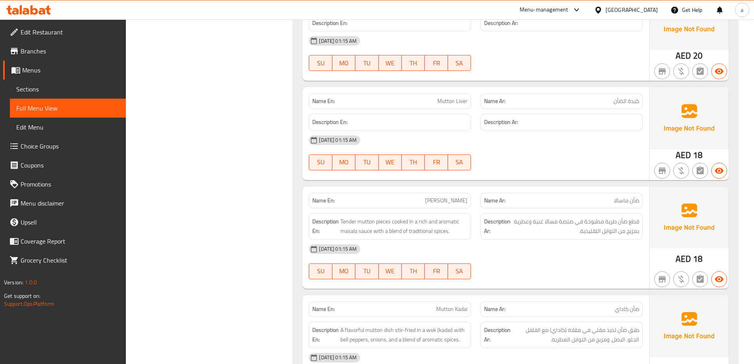
click at [444, 101] on span "Mutton Liver" at bounding box center [453, 101] width 30 height 8
click at [462, 101] on span "Mutton Liver" at bounding box center [453, 101] width 30 height 8
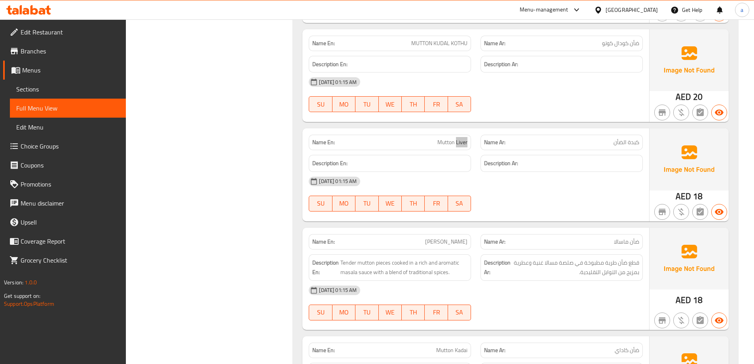
scroll to position [560, 0]
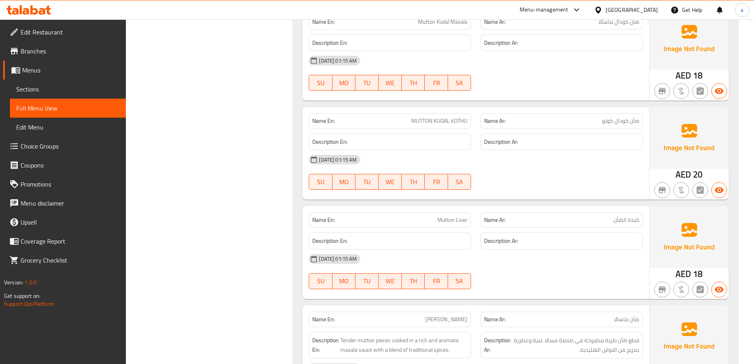
click at [443, 117] on span "MUTTON KUDAL KOTHU" at bounding box center [439, 121] width 56 height 8
click at [460, 119] on span "MUTTON KUDAL KOTHU" at bounding box center [439, 121] width 56 height 8
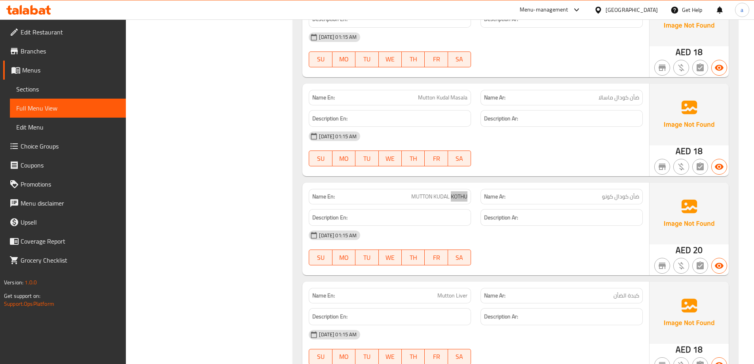
scroll to position [481, 0]
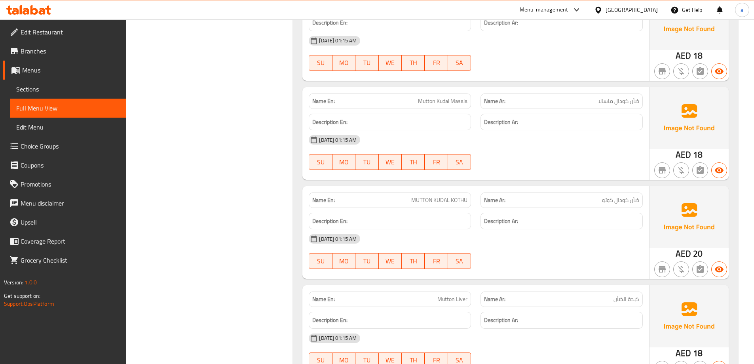
click at [448, 98] on span "Mutton Kudal Masala" at bounding box center [442, 101] width 49 height 8
click at [443, 103] on span "Mutton Kudal Masala" at bounding box center [442, 101] width 49 height 8
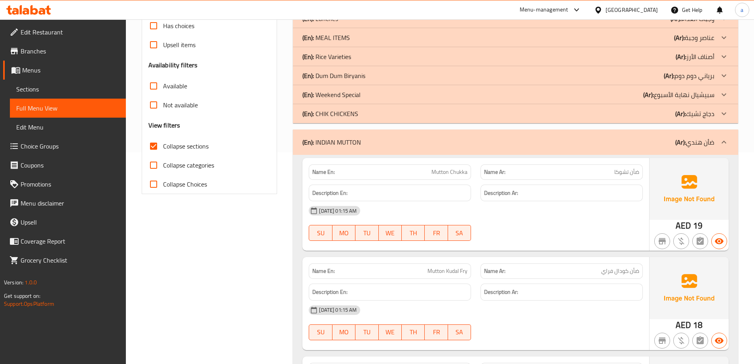
scroll to position [204, 0]
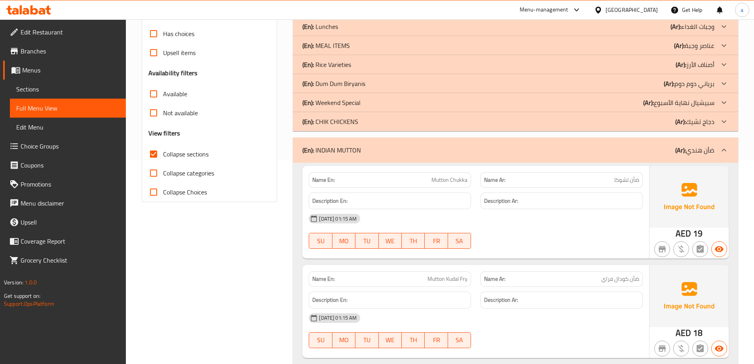
click at [652, 155] on div "(En): INDIAN MUTTON (Ar): ضأن [DEMOGRAPHIC_DATA]" at bounding box center [515, 149] width 445 height 25
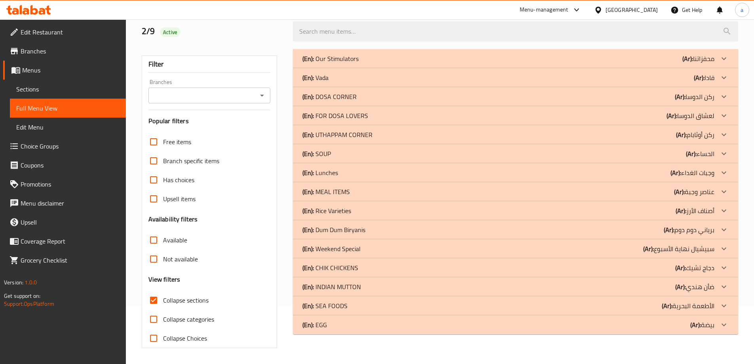
scroll to position [57, 0]
click at [695, 63] on p "(Ar): دجاج تشيك" at bounding box center [699, 59] width 32 height 10
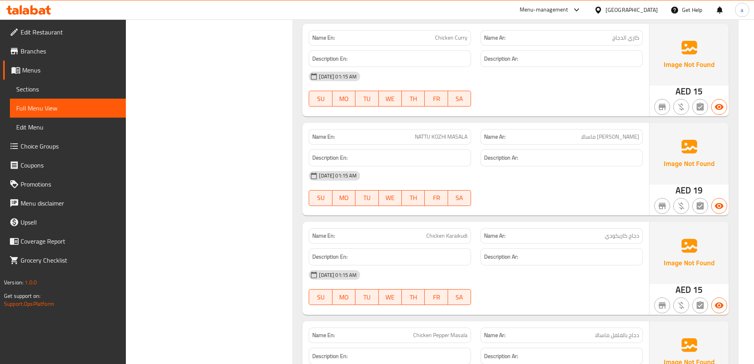
scroll to position [1133, 0]
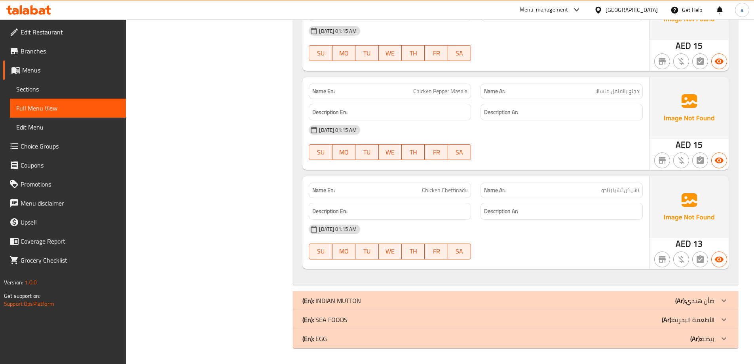
click at [459, 186] on span "Chicken Chettinadu" at bounding box center [445, 190] width 46 height 8
click at [432, 89] on span "Chicken Pepper Masala" at bounding box center [440, 91] width 54 height 8
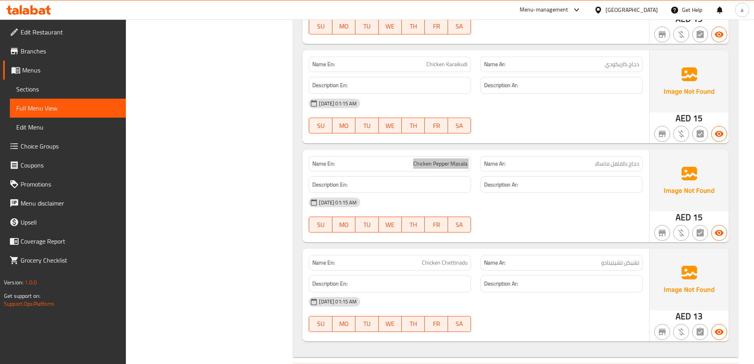
scroll to position [1054, 0]
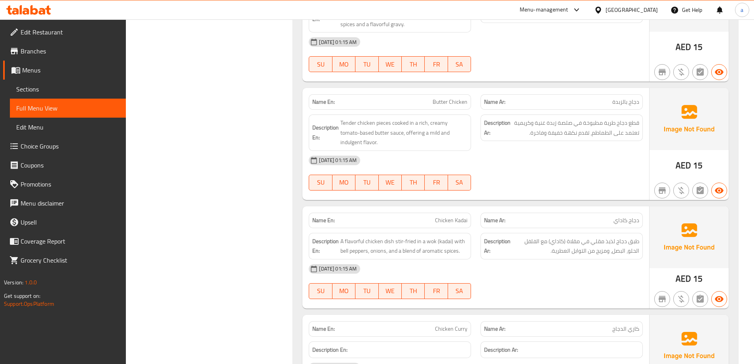
scroll to position [579, 0]
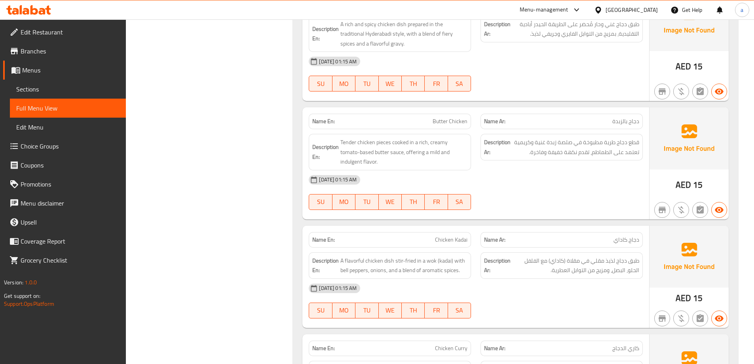
click at [441, 124] on span "Butter Chicken" at bounding box center [450, 121] width 35 height 8
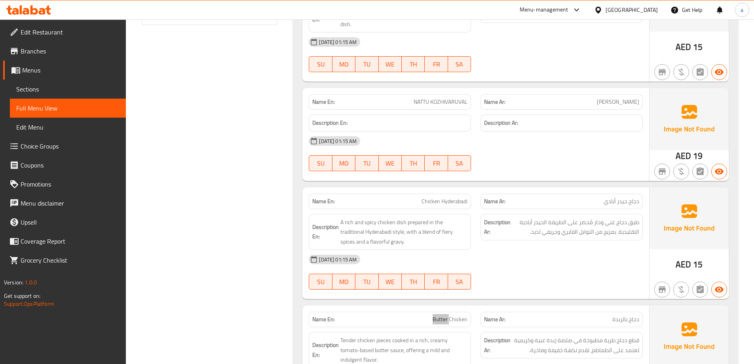
scroll to position [222, 0]
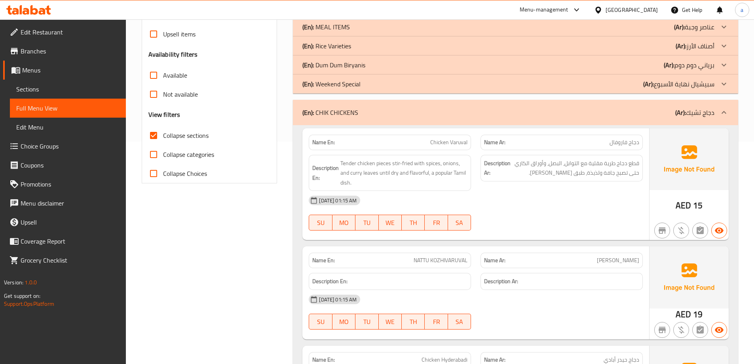
click at [446, 116] on div "(En): CHIK CHICKENS (Ar): دجاج تشيك" at bounding box center [509, 113] width 412 height 10
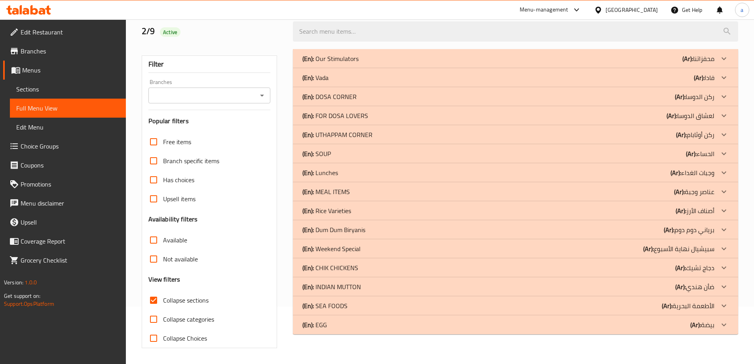
scroll to position [57, 0]
click at [683, 65] on b "(Ar):" at bounding box center [688, 59] width 11 height 12
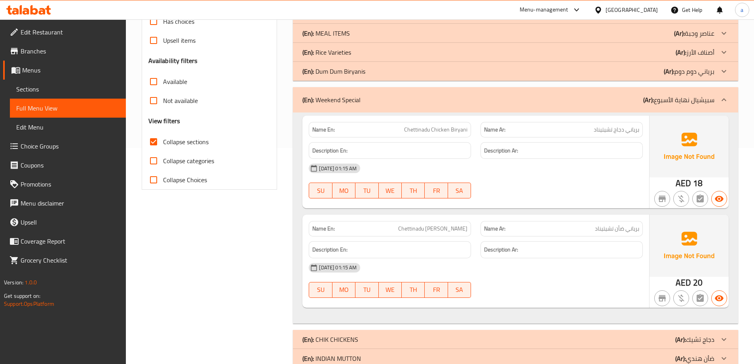
scroll to position [176, 0]
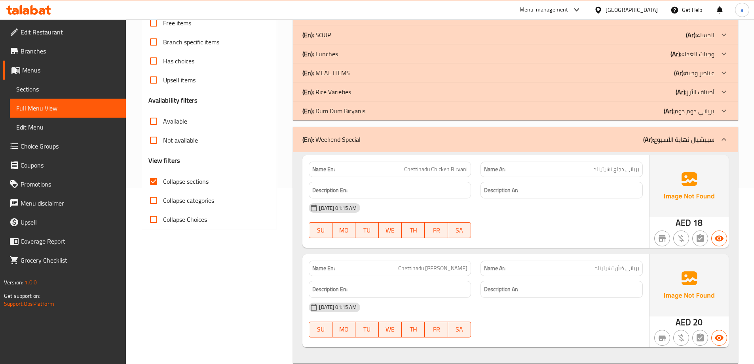
drag, startPoint x: 516, startPoint y: 135, endPoint x: 540, endPoint y: 120, distance: 28.7
click at [516, 135] on div "(En): Weekend Special (Ar): سبيشيال نهاية الأسبوع" at bounding box center [509, 140] width 412 height 10
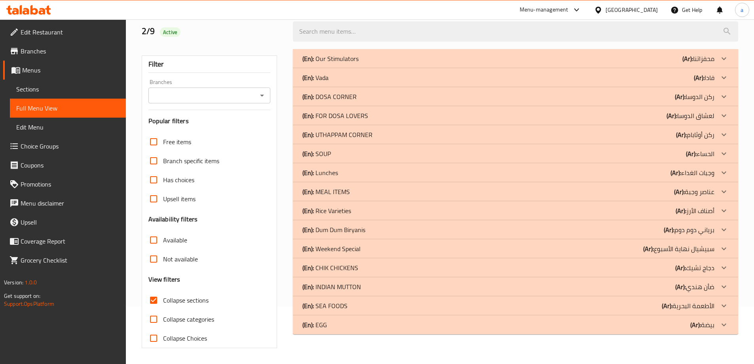
scroll to position [57, 0]
click at [620, 63] on div "(En): Dum Dum Biryanis (Ar): برياني دوم دوم" at bounding box center [509, 59] width 412 height 10
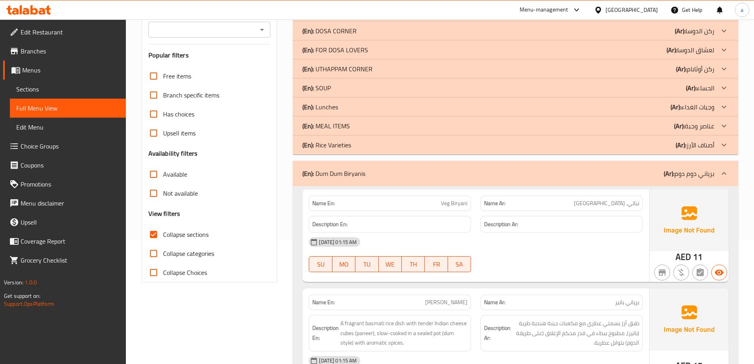
scroll to position [122, 0]
click at [688, 164] on div "(En): Dum Dum Biryanis (Ar): برياني دوم دوم" at bounding box center [515, 174] width 445 height 25
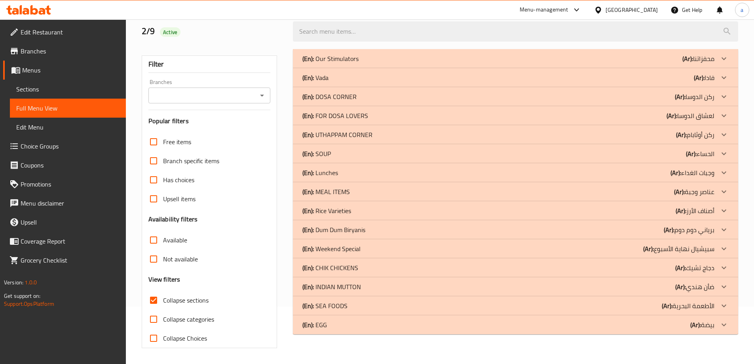
click at [719, 68] on div at bounding box center [724, 58] width 19 height 19
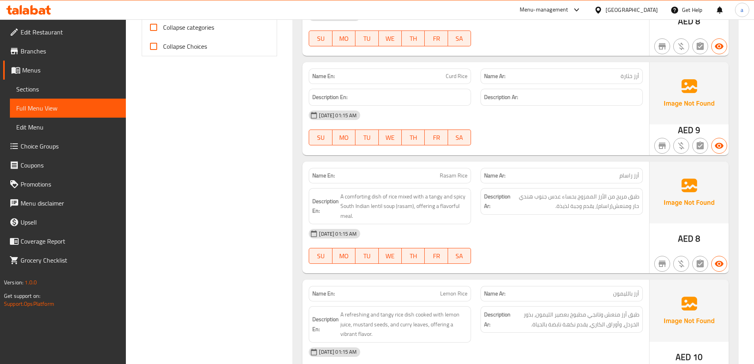
scroll to position [191, 0]
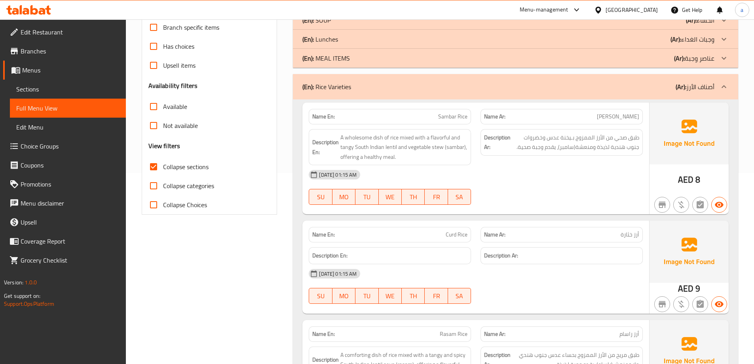
click at [525, 86] on div "(En): Rice Varieties (Ar): أصناف الأرز" at bounding box center [509, 87] width 412 height 10
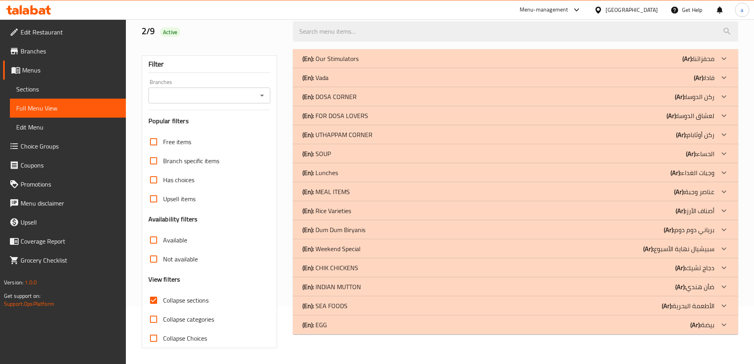
scroll to position [57, 0]
click at [636, 68] on div "(En): MEAL ITEMS (Ar): عناصر وجبة" at bounding box center [515, 58] width 445 height 19
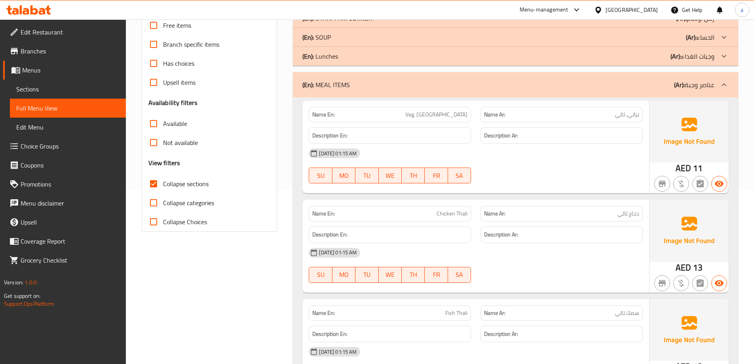
scroll to position [173, 0]
drag, startPoint x: 716, startPoint y: 84, endPoint x: 6, endPoint y: 143, distance: 712.8
click at [716, 84] on div at bounding box center [724, 85] width 19 height 19
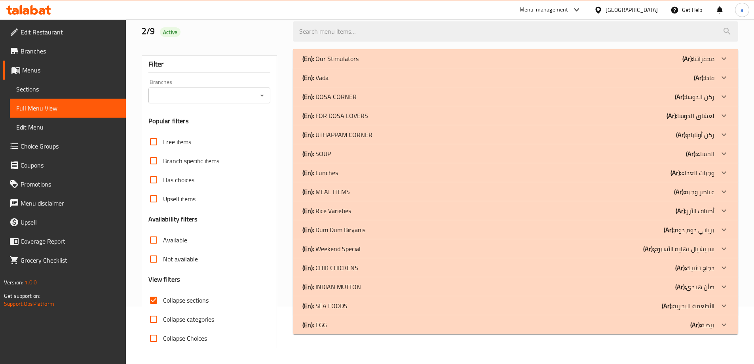
scroll to position [57, 0]
click at [598, 63] on div "(En): Lunches (Ar): وجبات الغداء" at bounding box center [509, 59] width 412 height 10
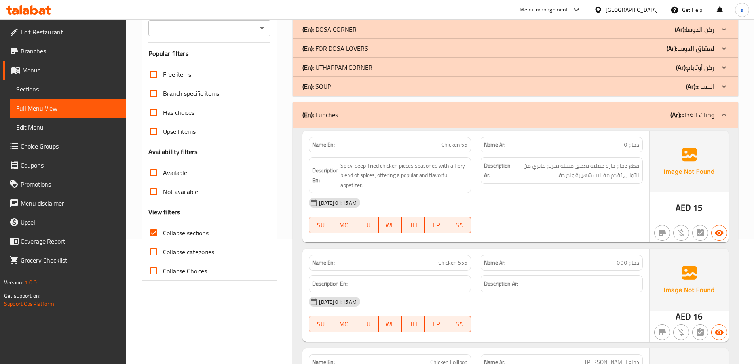
scroll to position [123, 0]
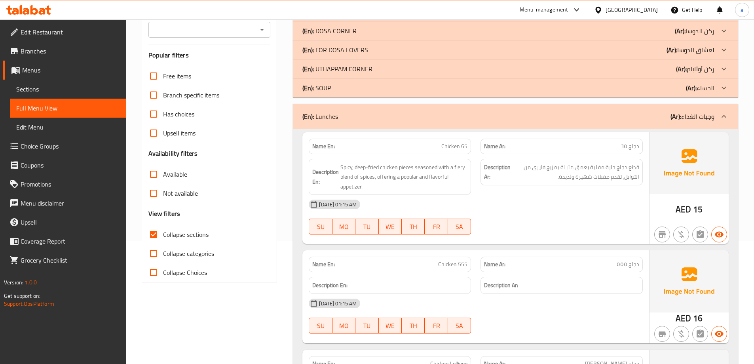
click at [632, 105] on div "(En): Lunches (Ar): وجبات الغداء" at bounding box center [515, 116] width 445 height 25
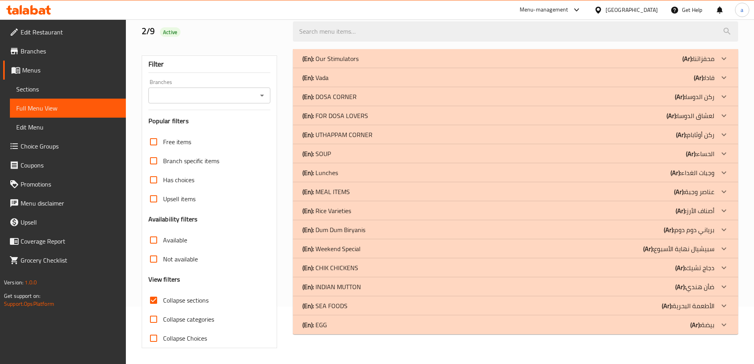
scroll to position [57, 0]
click at [674, 63] on div "(En): SOUP (Ar): الحساء" at bounding box center [509, 59] width 412 height 10
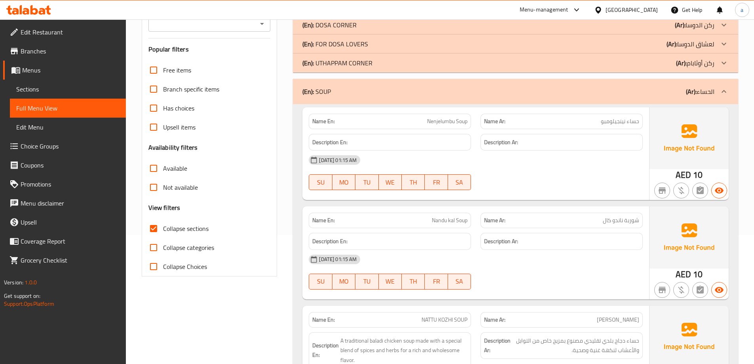
scroll to position [0, 0]
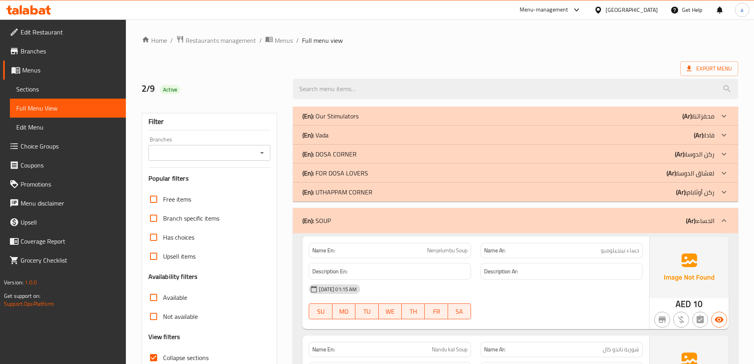
click at [624, 220] on div "(En): SOUP (Ar): الحساء" at bounding box center [509, 221] width 412 height 10
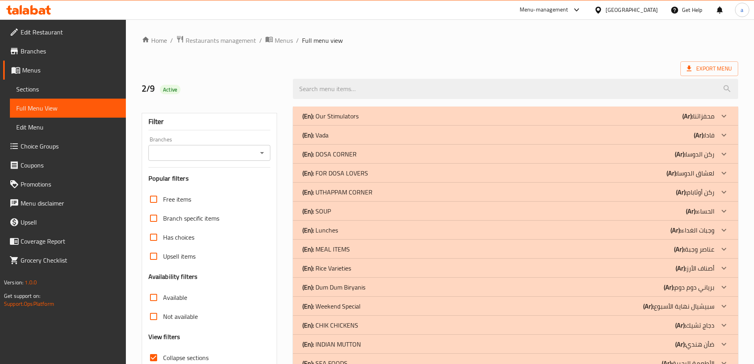
click at [630, 126] on div "(En): UTHAPPAM CORNER (Ar): ركن أوثابام" at bounding box center [515, 116] width 445 height 19
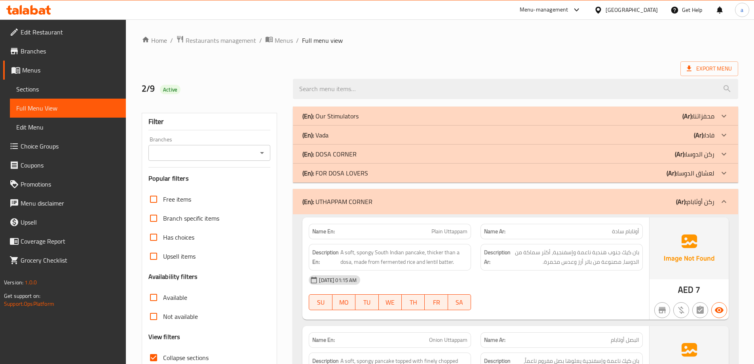
click at [708, 197] on p "(Ar): ركن أوثابام" at bounding box center [695, 202] width 38 height 10
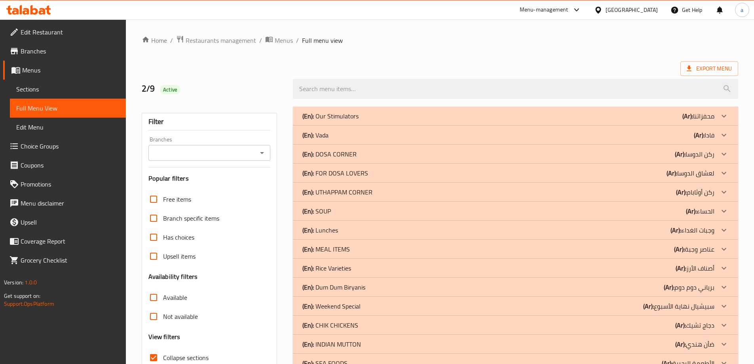
click at [683, 121] on p "(Ar): لعشاق الدوسا" at bounding box center [699, 116] width 32 height 10
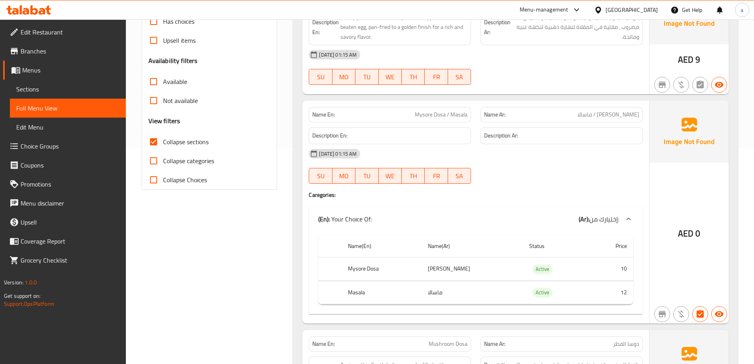
scroll to position [119, 0]
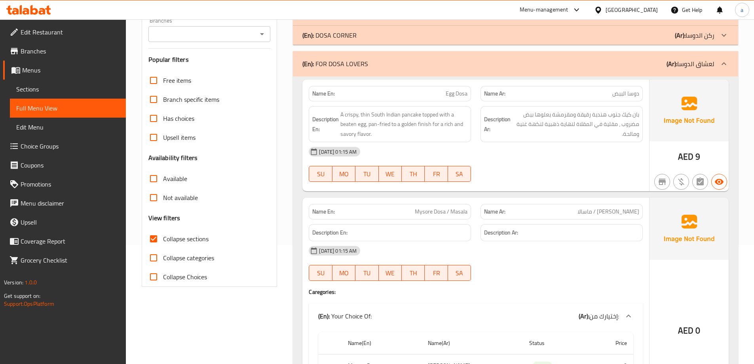
click at [422, 70] on div "(En): FOR DOSA LOVERS (Ar): لعشاق الدوسا" at bounding box center [515, 63] width 445 height 25
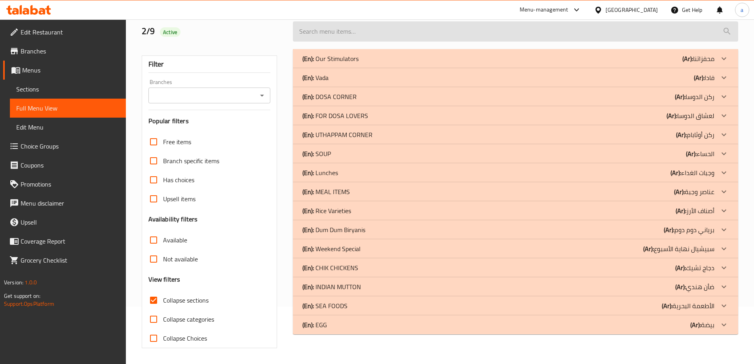
scroll to position [57, 0]
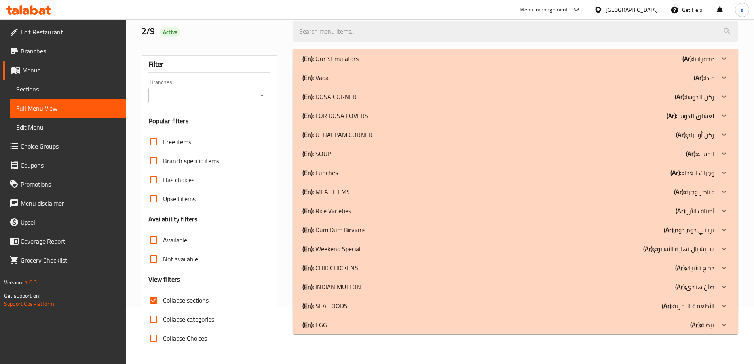
click at [381, 63] on div "(En): DOSA CORNER (Ar): ركن الدوسا" at bounding box center [509, 59] width 412 height 10
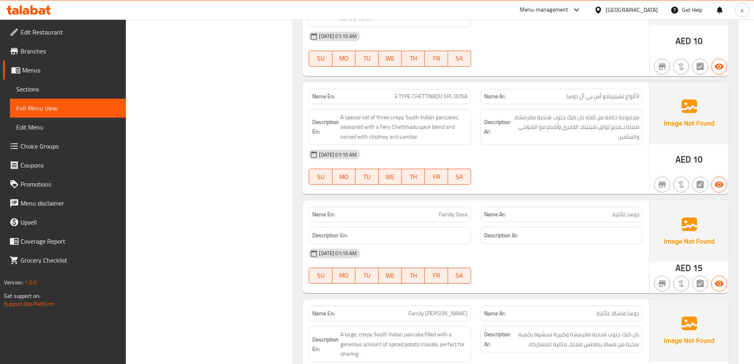
scroll to position [1387, 0]
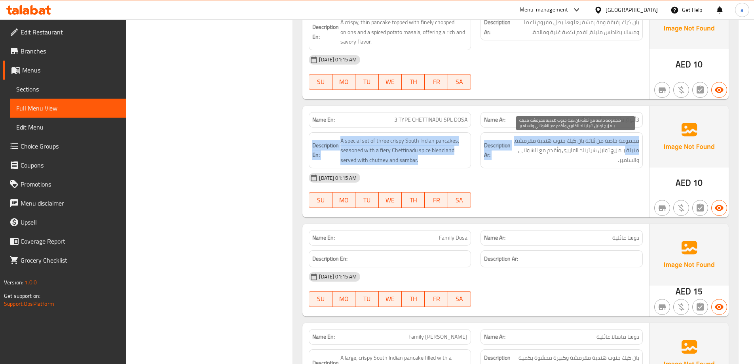
drag, startPoint x: 545, startPoint y: 119, endPoint x: 625, endPoint y: 146, distance: 84.0
click at [625, 146] on div "Name En: 3 TYPE CHETTINADU SPL DOSA Name Ar: 3أنواع تشيتينادو أس بي أل دوسا Des…" at bounding box center [476, 162] width 347 height 112
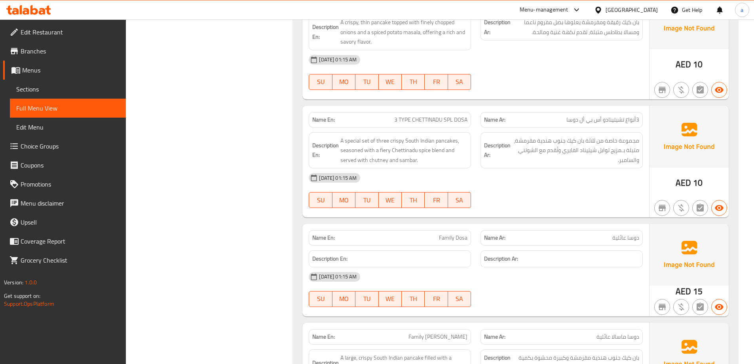
click at [592, 170] on div "[DATE] 01:15 AM" at bounding box center [476, 177] width 344 height 19
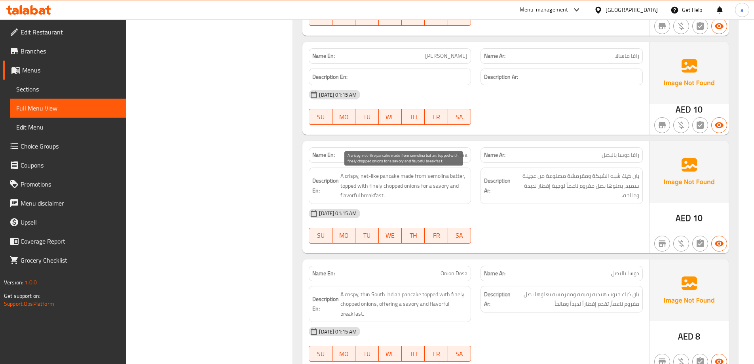
scroll to position [991, 0]
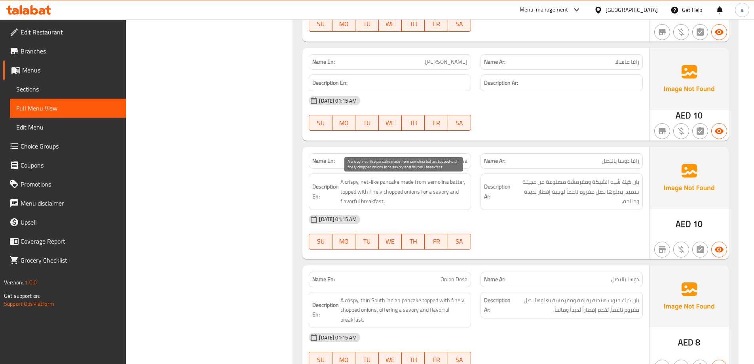
click at [453, 182] on span "A crispy, net-like pancake made from semolina batter, topped with finely choppe…" at bounding box center [404, 191] width 127 height 29
click at [436, 183] on span "A crispy, net-like pancake made from semolina batter, topped with finely choppe…" at bounding box center [404, 191] width 127 height 29
click at [491, 212] on div "[DATE] 01:15 AM" at bounding box center [476, 219] width 344 height 19
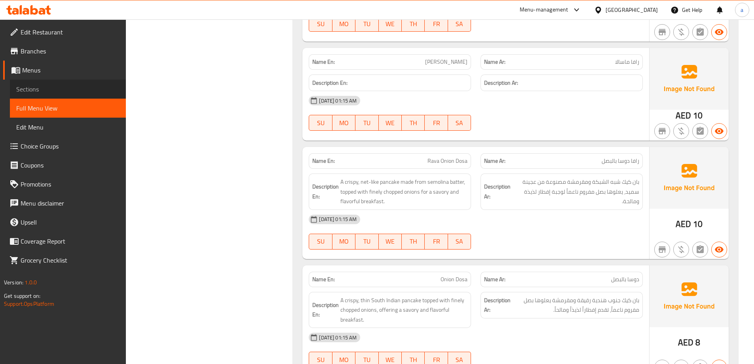
click at [78, 94] on link "Sections" at bounding box center [68, 89] width 116 height 19
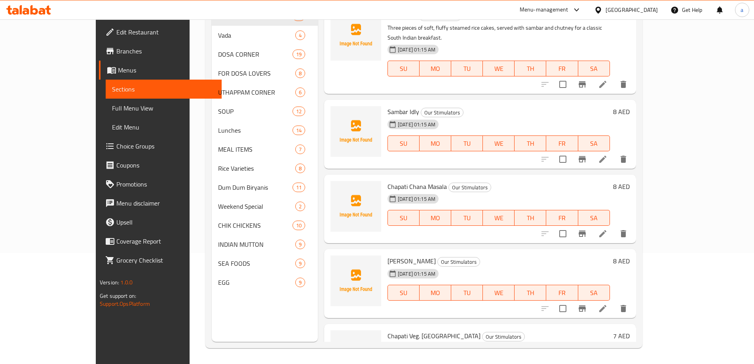
scroll to position [111, 0]
click at [112, 92] on span "Sections" at bounding box center [163, 89] width 103 height 10
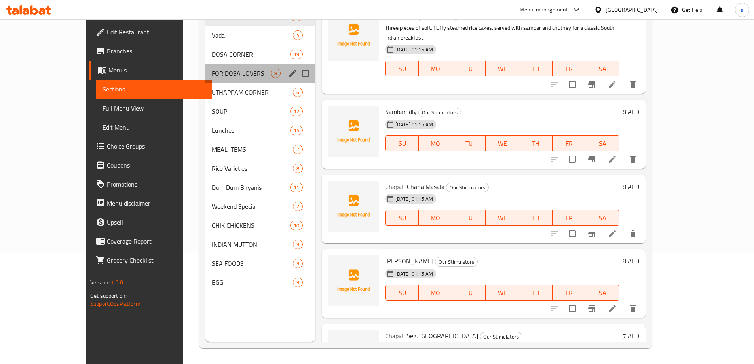
click at [218, 81] on div "FOR DOSA LOVERS 8" at bounding box center [261, 73] width 110 height 19
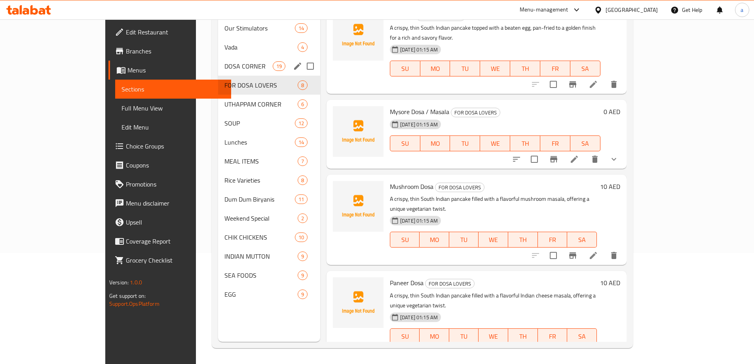
click at [218, 57] on div "DOSA CORNER 19" at bounding box center [269, 66] width 102 height 19
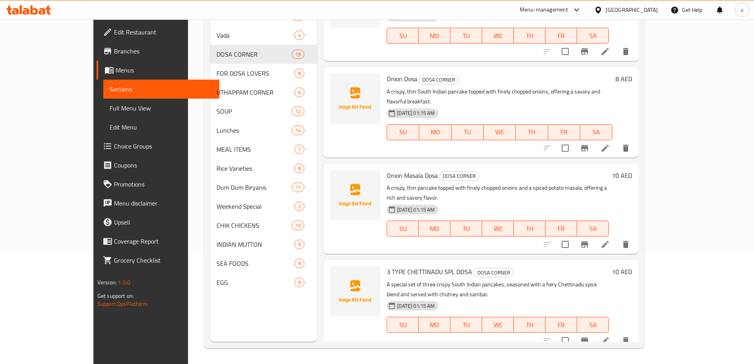
scroll to position [673, 0]
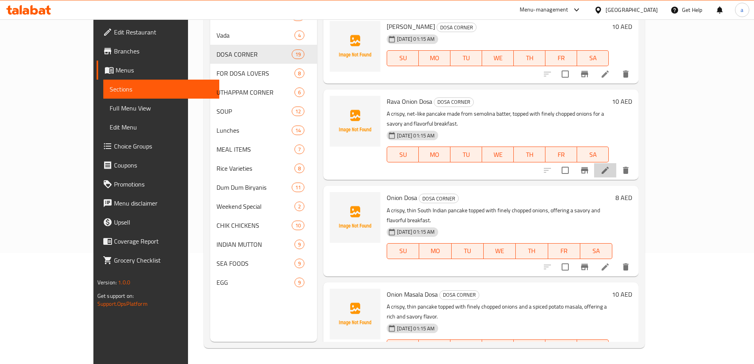
click at [617, 163] on li at bounding box center [605, 170] width 22 height 14
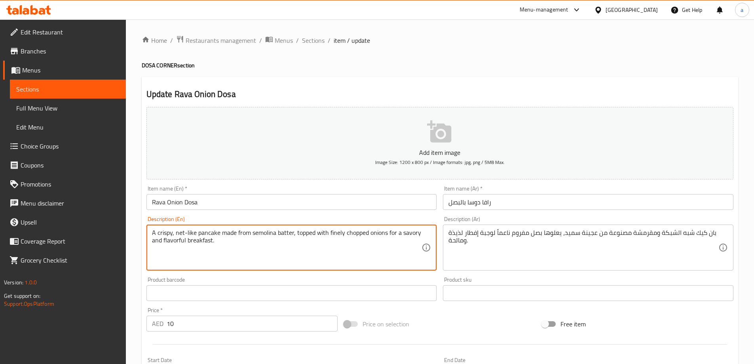
click at [261, 232] on textarea "A crispy, net-like pancake made from semolina batter, topped with finely choppe…" at bounding box center [287, 248] width 270 height 38
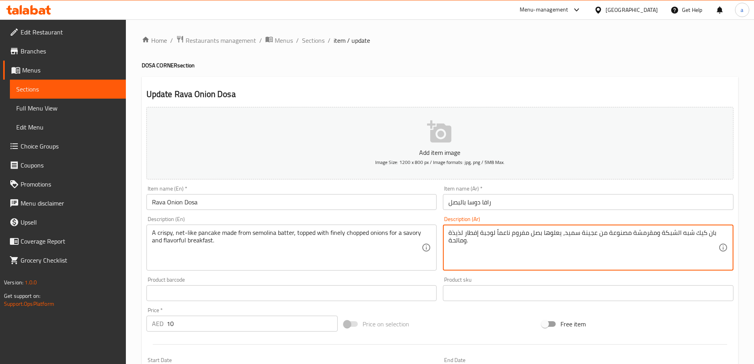
drag, startPoint x: 563, startPoint y: 231, endPoint x: 596, endPoint y: 235, distance: 33.1
paste textarea "يمولينا"
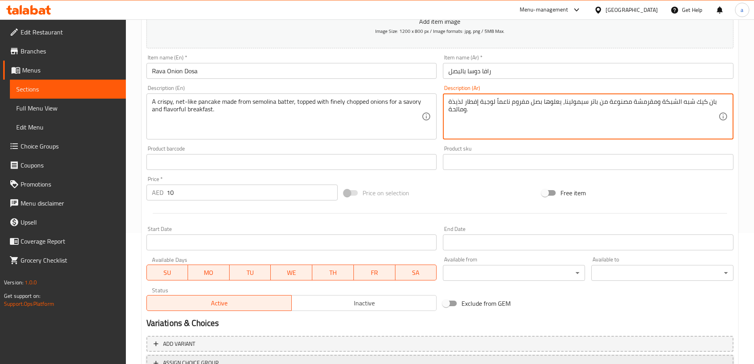
scroll to position [196, 0]
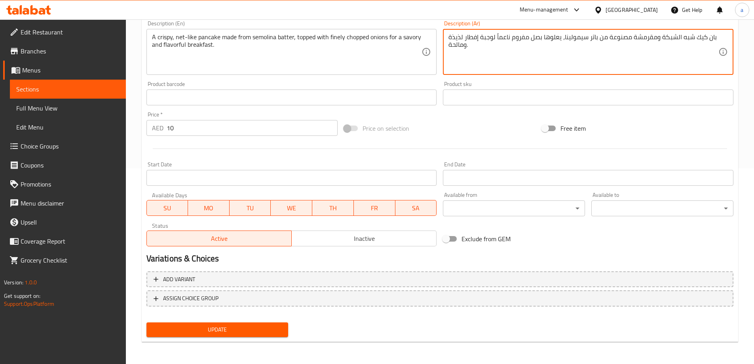
type textarea "بان كيك شبه الشبكة ومقرمشة مصنوعة من باتر سيمولينا، يعلوها بصل مفروم ناعماً لوج…"
click at [236, 332] on span "Update" at bounding box center [217, 330] width 129 height 10
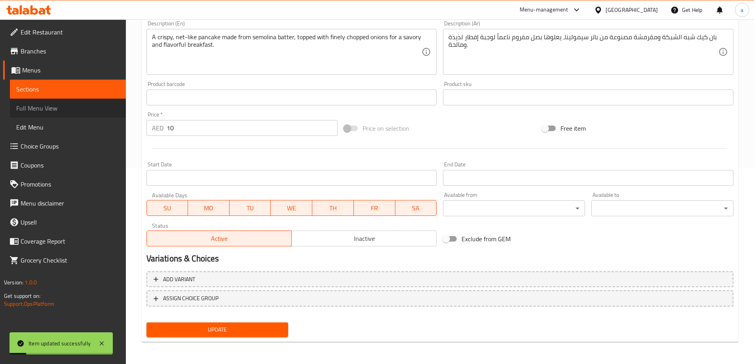
click at [69, 106] on span "Full Menu View" at bounding box center [67, 108] width 103 height 10
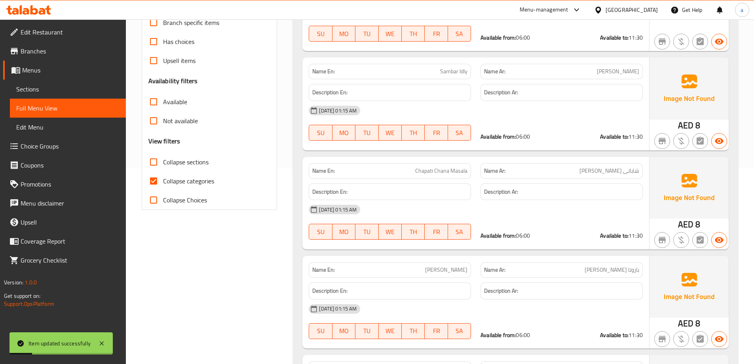
click at [207, 178] on span "Collapse categories" at bounding box center [188, 181] width 51 height 10
click at [163, 178] on input "Collapse categories" at bounding box center [153, 180] width 19 height 19
checkbox input "false"
click at [181, 157] on span "Collapse sections" at bounding box center [186, 162] width 46 height 10
click at [163, 157] on input "Collapse sections" at bounding box center [153, 161] width 19 height 19
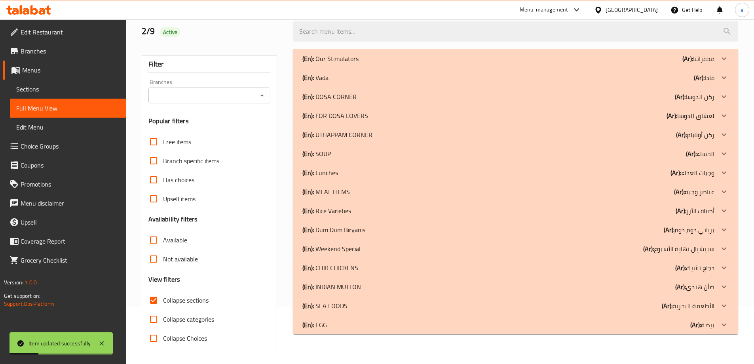
scroll to position [57, 0]
click at [550, 63] on div "(En): DOSA CORNER (Ar): ركن الدوسا" at bounding box center [509, 59] width 412 height 10
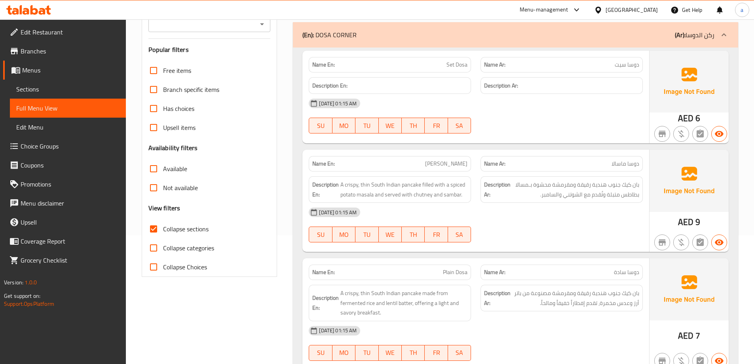
scroll to position [137, 0]
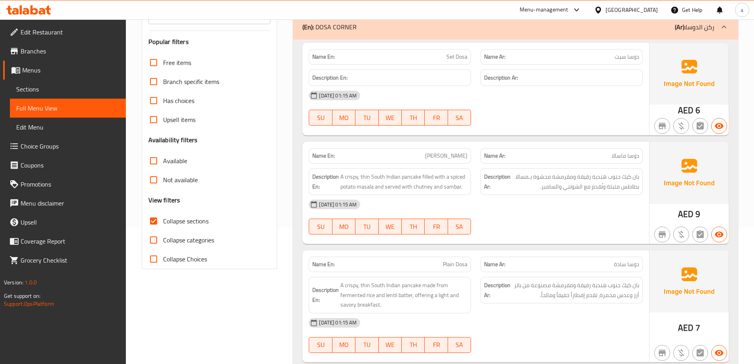
click at [174, 217] on span "Collapse sections" at bounding box center [186, 221] width 46 height 10
click at [163, 217] on input "Collapse sections" at bounding box center [153, 220] width 19 height 19
checkbox input "false"
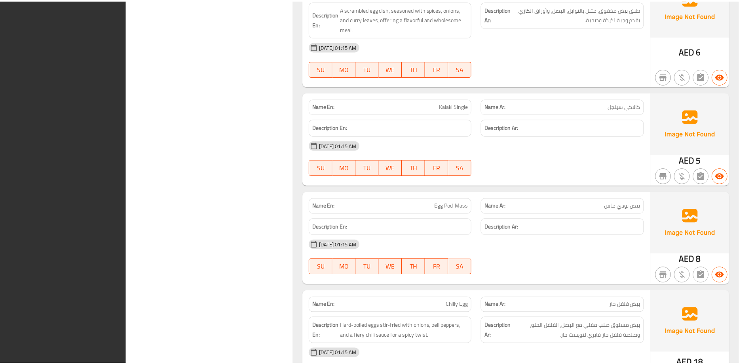
scroll to position [15668, 0]
